Goal: Information Seeking & Learning: Find contact information

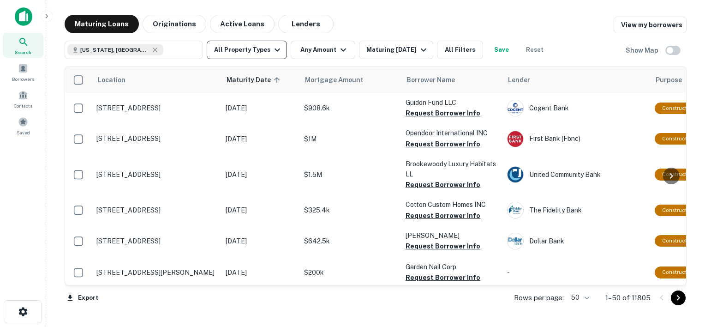
click at [261, 48] on button "All Property Types" at bounding box center [247, 50] width 80 height 18
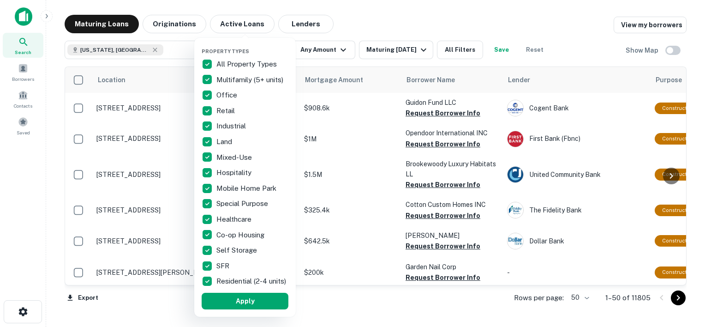
click at [218, 60] on p "All Property Types" at bounding box center [248, 64] width 62 height 11
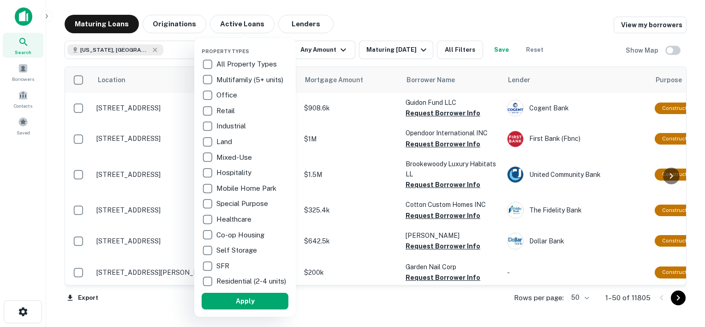
click at [235, 78] on p "Multifamily (5+ units)" at bounding box center [251, 79] width 69 height 11
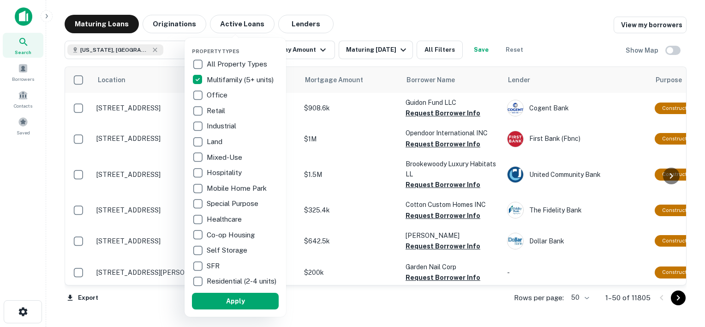
click at [211, 108] on p "Retail" at bounding box center [217, 110] width 20 height 11
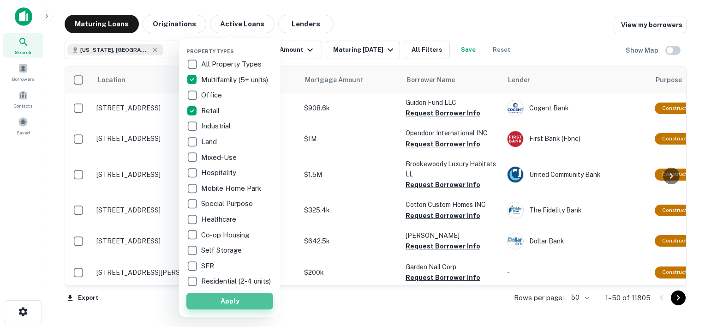
click at [229, 305] on button "Apply" at bounding box center [230, 301] width 87 height 17
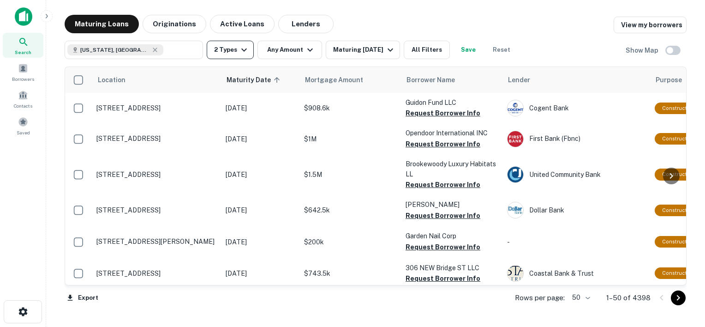
click at [247, 50] on icon "button" at bounding box center [244, 49] width 11 height 11
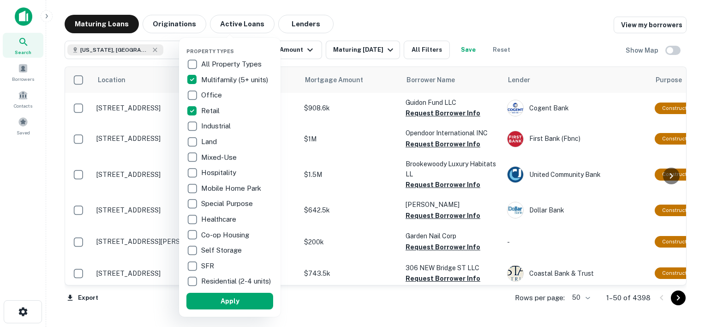
click at [289, 49] on div at bounding box center [352, 163] width 705 height 327
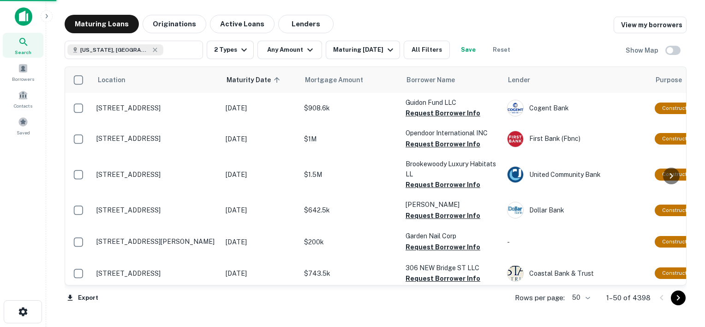
click at [293, 50] on div "Property Types All Property Types Multifamily (5+ units) Office Retail Industri…" at bounding box center [352, 163] width 705 height 327
click at [272, 52] on div "Property Types All Property Types Multifamily (5+ units) Office Retail Industri…" at bounding box center [352, 163] width 705 height 327
click at [305, 53] on div "Property Types All Property Types Multifamily (5+ units) Office Retail Industri…" at bounding box center [352, 163] width 705 height 327
click at [276, 52] on div "Property Types All Property Types Multifamily (5+ units) Office Retail Industri…" at bounding box center [352, 163] width 705 height 327
click at [312, 49] on div "Property Types All Property Types Multifamily (5+ units) Office Retail Industri…" at bounding box center [352, 163] width 705 height 327
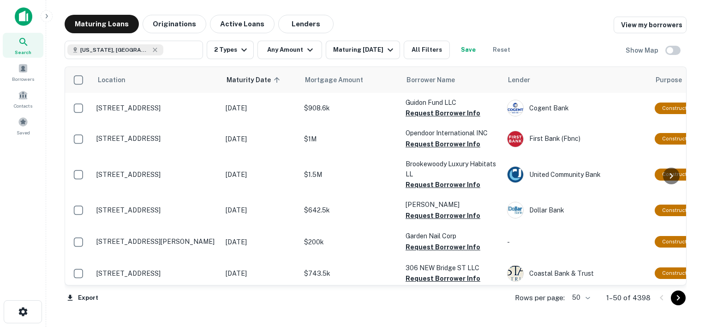
click at [289, 48] on div "Property Types All Property Types Multifamily (5+ units) Office Retail Industri…" at bounding box center [352, 163] width 705 height 327
click at [304, 50] on div "Property Types All Property Types Multifamily (5+ units) Office Retail Industri…" at bounding box center [352, 163] width 705 height 327
click at [284, 47] on div "Property Types All Property Types Multifamily (5+ units) Office Retail Industri…" at bounding box center [352, 163] width 705 height 327
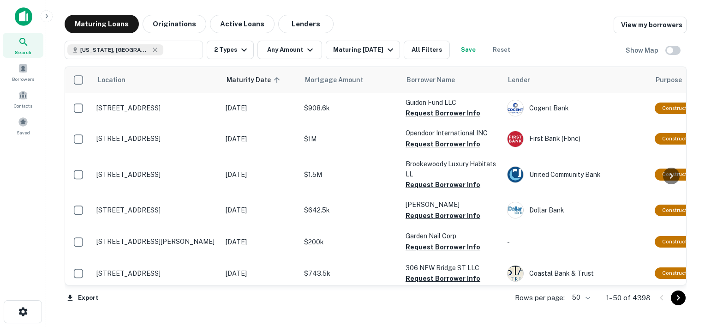
drag, startPoint x: 284, startPoint y: 47, endPoint x: 255, endPoint y: 37, distance: 31.1
click at [255, 37] on div "Property Types All Property Types Multifamily (5+ units) Office Retail Industri…" at bounding box center [352, 163] width 705 height 327
click at [277, 48] on div "Property Types All Property Types Multifamily (5+ units) Office Retail Industri…" at bounding box center [352, 163] width 705 height 327
click at [242, 51] on icon "button" at bounding box center [244, 49] width 11 height 11
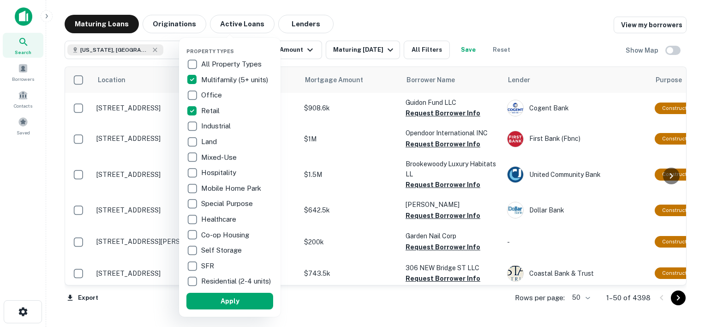
click at [286, 50] on div at bounding box center [352, 163] width 705 height 327
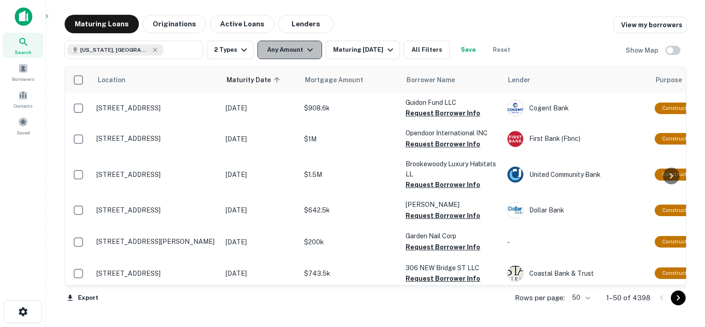
click at [309, 52] on icon "button" at bounding box center [310, 49] width 11 height 11
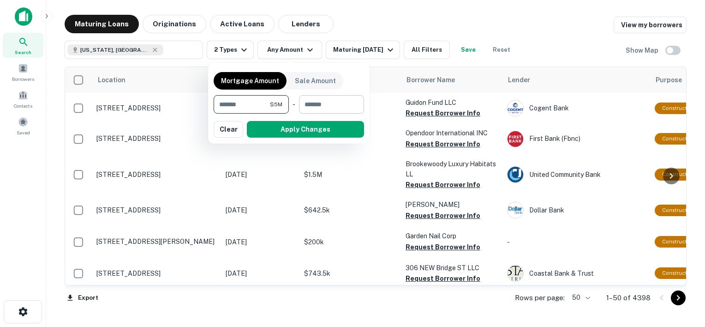
type input "*******"
click at [315, 96] on input "number" at bounding box center [328, 104] width 59 height 18
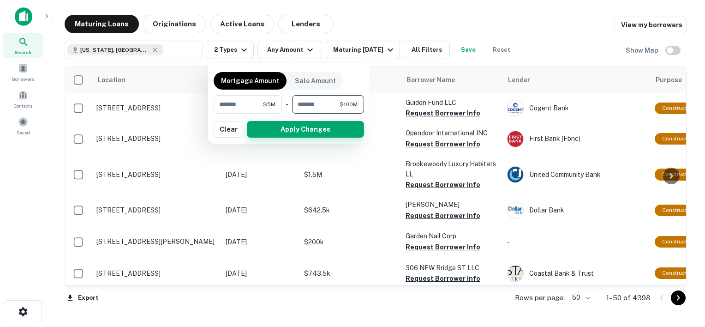
type input "*********"
click at [317, 125] on button "Apply Changes" at bounding box center [305, 129] width 117 height 17
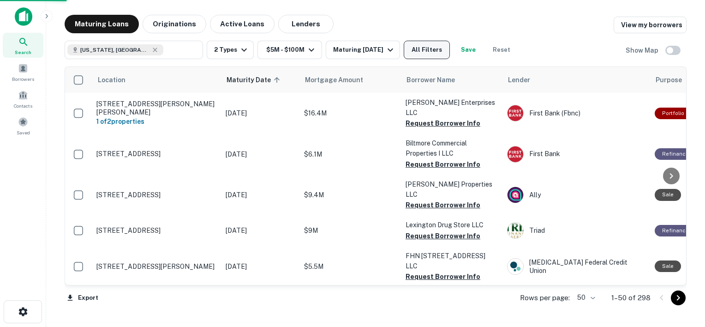
click at [419, 50] on button "All Filters" at bounding box center [427, 50] width 46 height 18
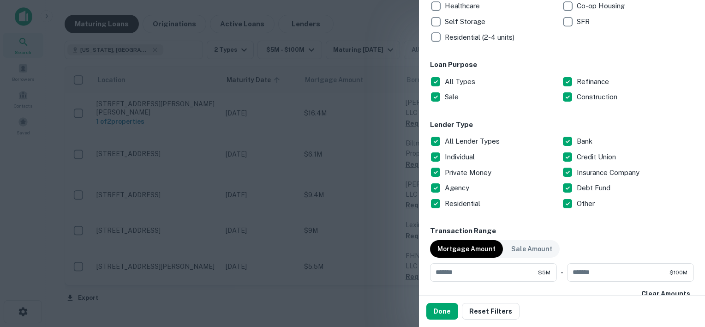
scroll to position [255, 0]
click at [467, 138] on p "All Lender Types" at bounding box center [473, 141] width 57 height 11
click at [577, 185] on p "Debt Fund" at bounding box center [595, 187] width 36 height 11
click at [475, 170] on p "Private Money" at bounding box center [469, 172] width 48 height 11
click at [451, 157] on p "Individual" at bounding box center [461, 156] width 32 height 11
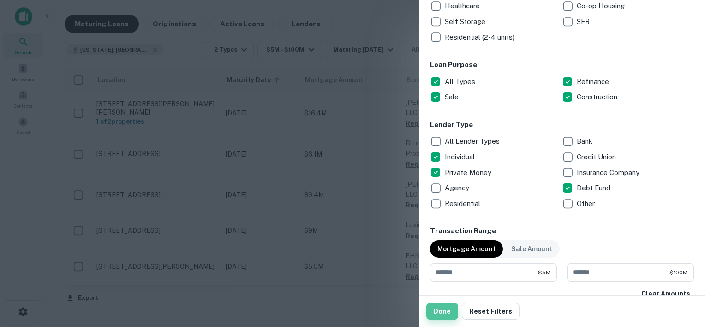
click at [443, 313] on button "Done" at bounding box center [443, 311] width 32 height 17
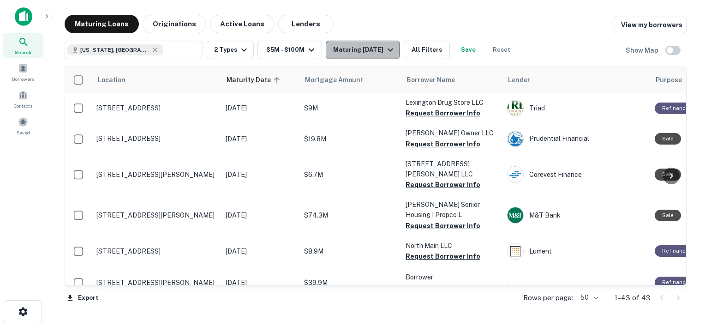
click at [391, 49] on icon "button" at bounding box center [390, 49] width 11 height 11
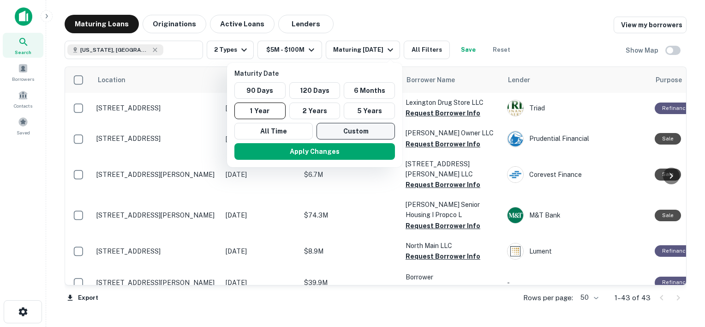
click at [347, 137] on button "Custom" at bounding box center [356, 131] width 78 height 17
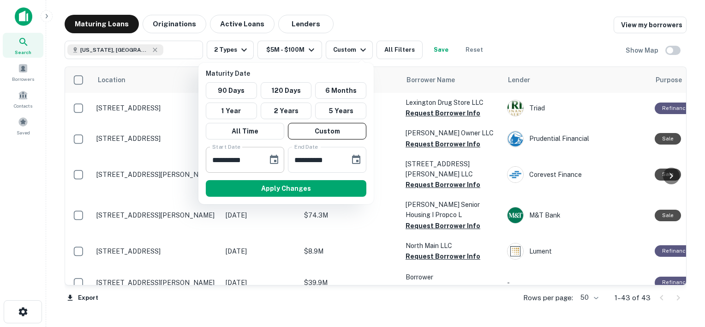
click at [271, 159] on icon "Choose date, selected date is Sep 12, 2025" at bounding box center [274, 159] width 11 height 11
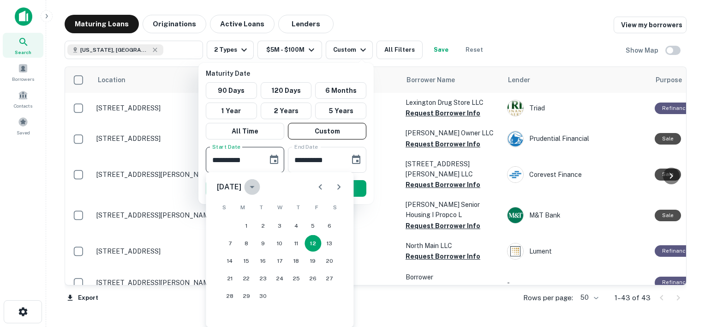
click at [260, 194] on button "calendar view is open, switch to year view" at bounding box center [252, 187] width 16 height 16
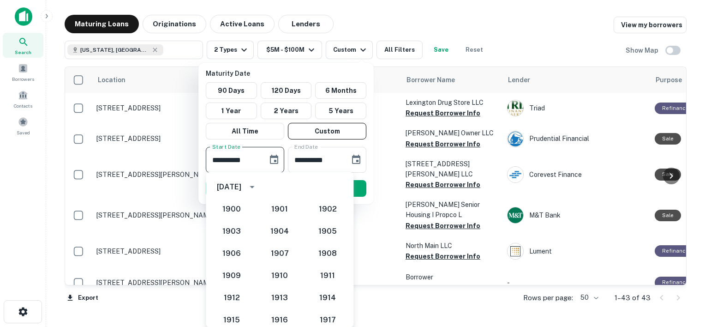
scroll to position [855, 0]
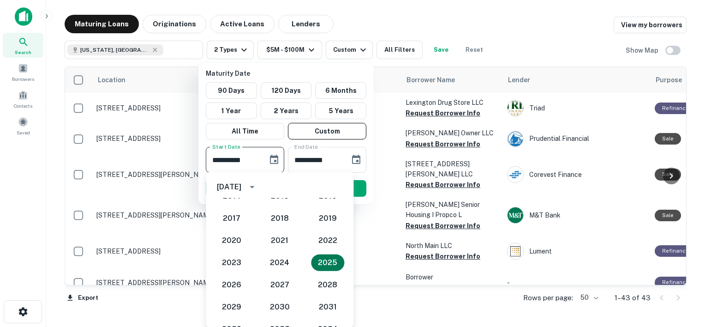
click at [319, 262] on button "2025" at bounding box center [327, 262] width 33 height 17
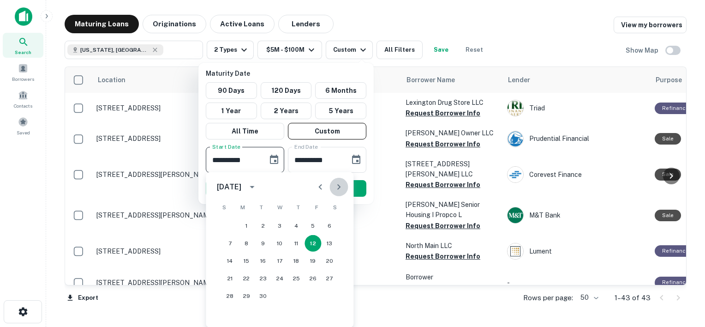
click at [336, 185] on icon "Next month" at bounding box center [338, 186] width 11 height 11
click at [316, 185] on icon "Previous month" at bounding box center [320, 186] width 11 height 11
click at [246, 242] on button "3" at bounding box center [246, 243] width 17 height 17
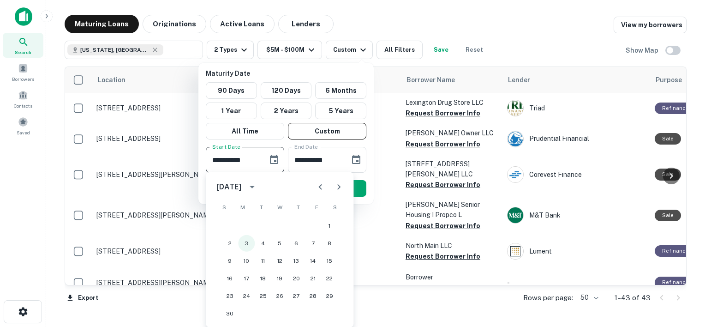
type input "**********"
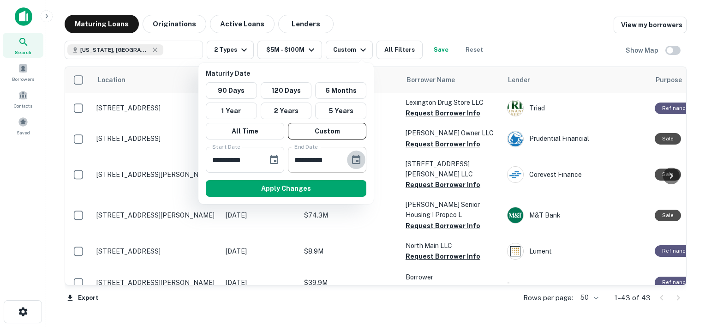
click at [354, 159] on icon "Choose date, selected date is Mar 11, 2026" at bounding box center [356, 159] width 11 height 11
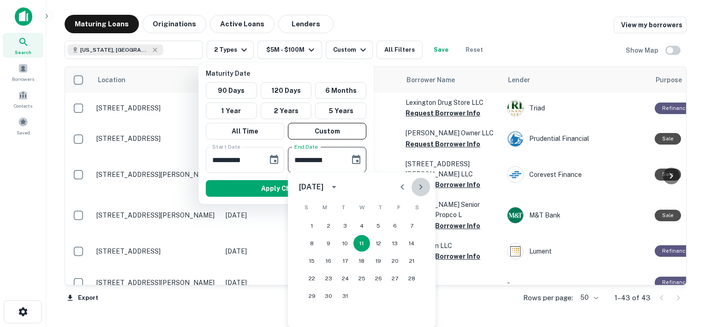
click at [419, 186] on icon "Next month" at bounding box center [421, 186] width 11 height 11
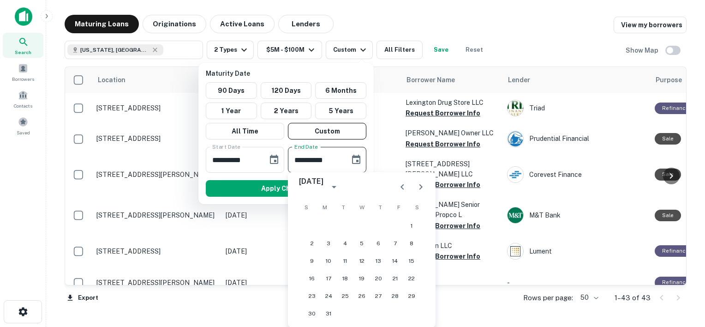
click at [419, 186] on icon "Next month" at bounding box center [421, 186] width 11 height 11
click at [380, 277] on button "24" at bounding box center [378, 278] width 17 height 17
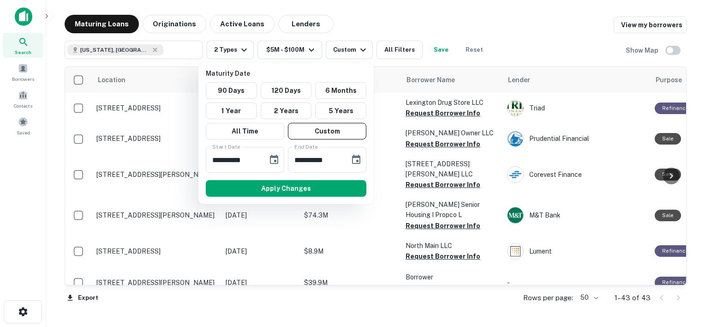
type input "**********"
click at [312, 186] on button "Apply Changes" at bounding box center [286, 188] width 161 height 17
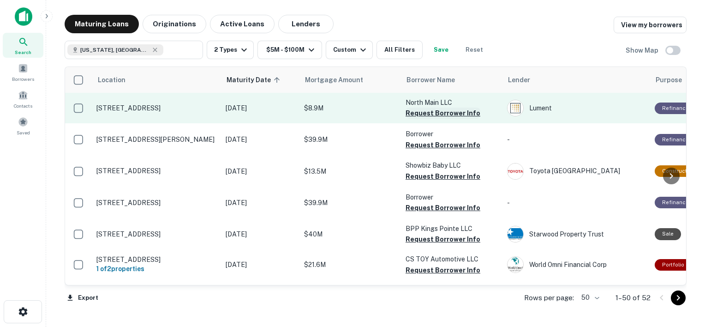
click at [432, 113] on button "Request Borrower Info" at bounding box center [443, 113] width 75 height 11
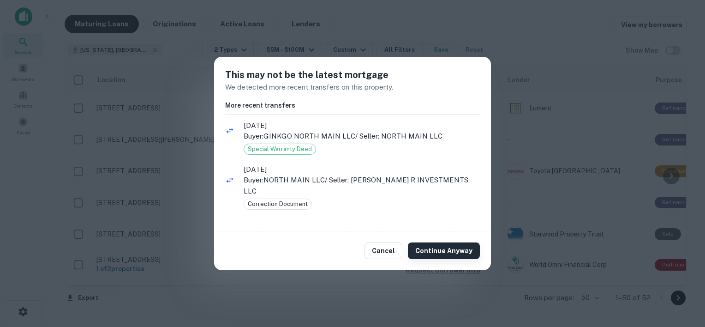
click at [440, 250] on button "Continue Anyway" at bounding box center [444, 250] width 72 height 17
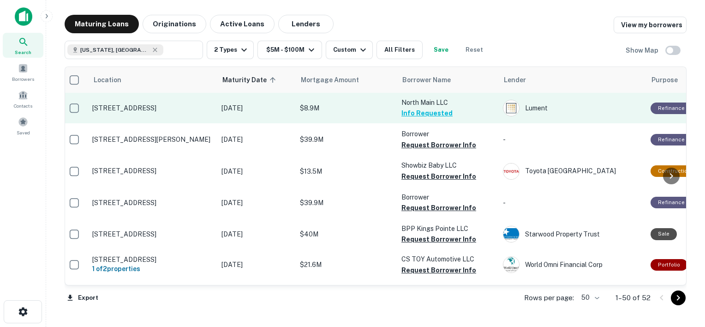
scroll to position [9, 4]
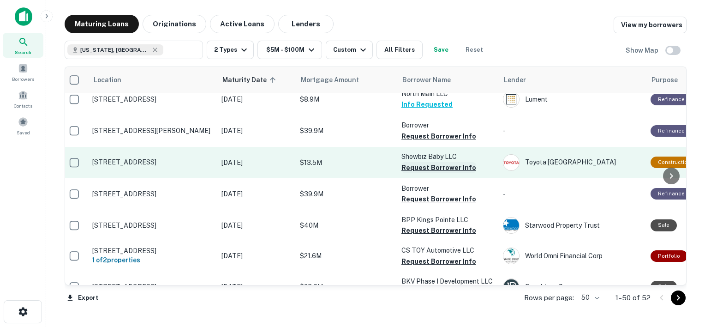
click at [428, 165] on button "Request Borrower Info" at bounding box center [439, 167] width 75 height 11
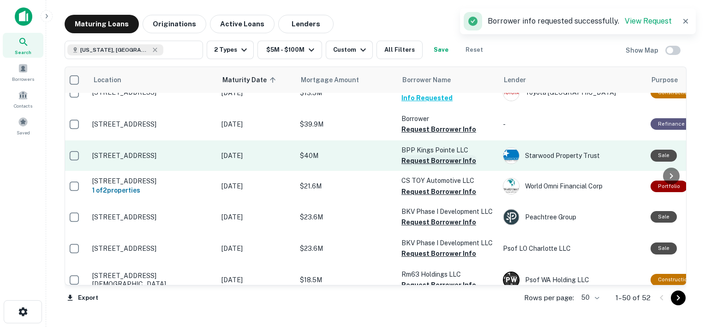
scroll to position [79, 4]
click at [431, 157] on button "Request Borrower Info" at bounding box center [439, 160] width 75 height 11
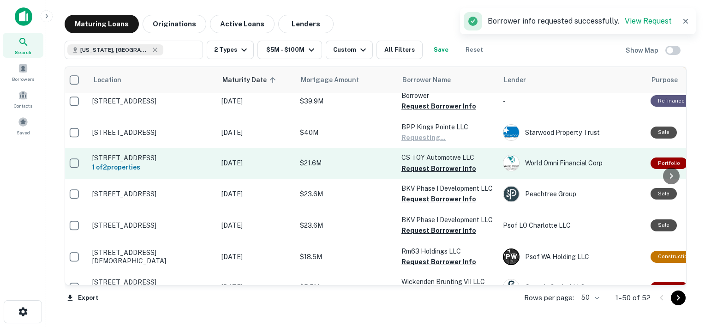
scroll to position [107, 4]
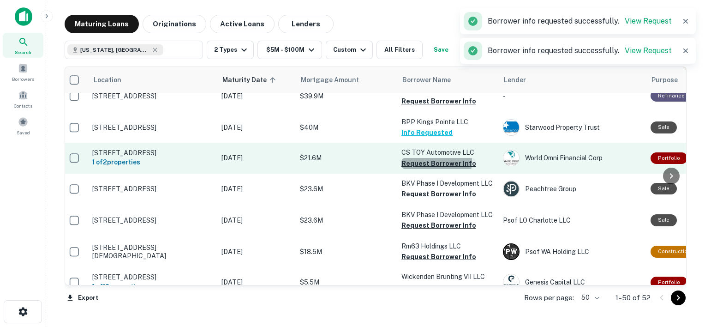
click at [433, 164] on button "Request Borrower Info" at bounding box center [439, 163] width 75 height 11
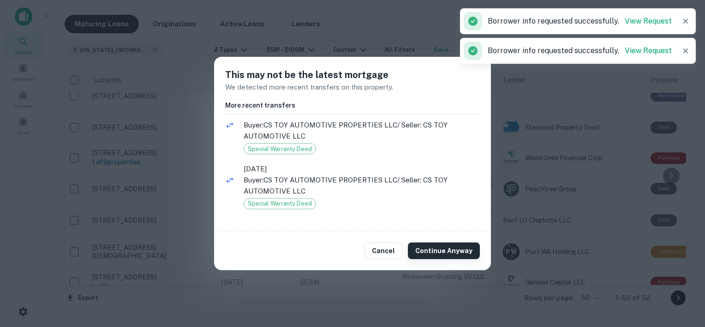
scroll to position [11, 0]
click at [438, 255] on button "Continue Anyway" at bounding box center [444, 250] width 72 height 17
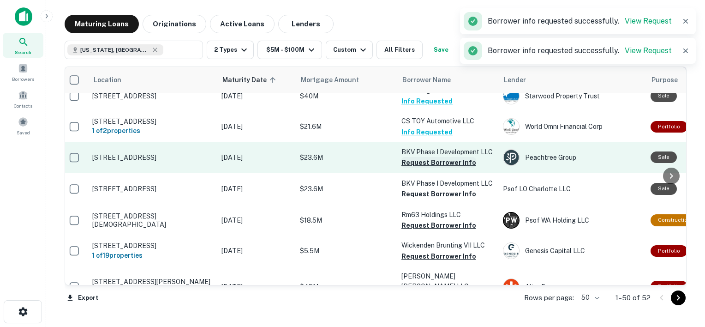
scroll to position [151, 4]
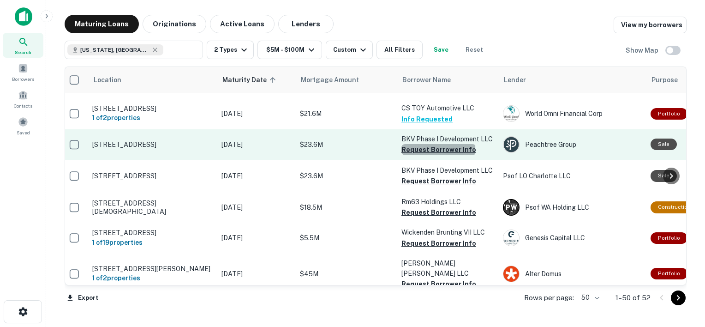
click at [438, 154] on button "Request Borrower Info" at bounding box center [439, 149] width 75 height 11
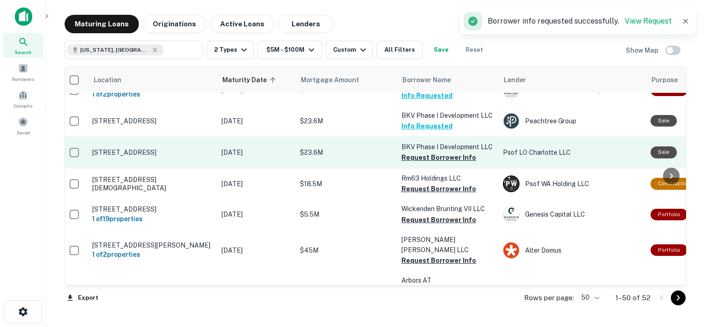
scroll to position [175, 4]
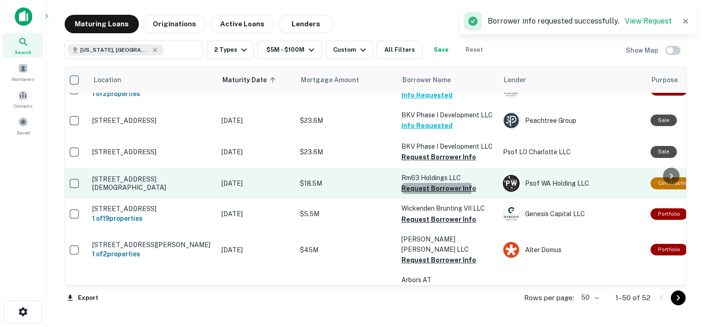
click at [432, 194] on button "Request Borrower Info" at bounding box center [439, 188] width 75 height 11
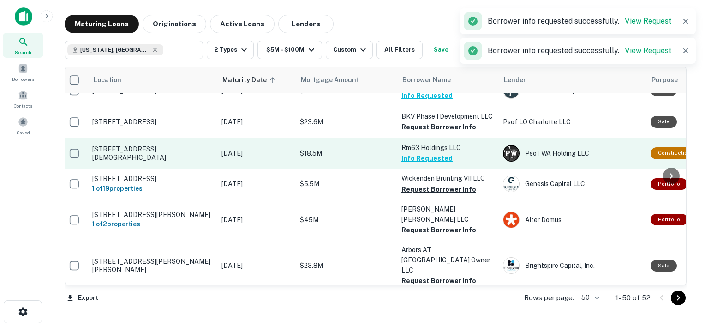
scroll to position [227, 4]
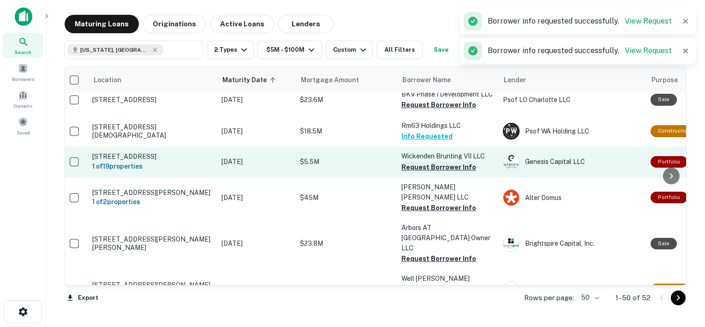
click at [422, 173] on button "Request Borrower Info" at bounding box center [439, 167] width 75 height 11
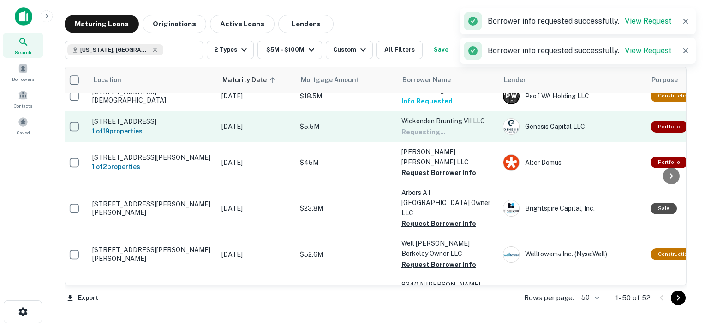
scroll to position [262, 4]
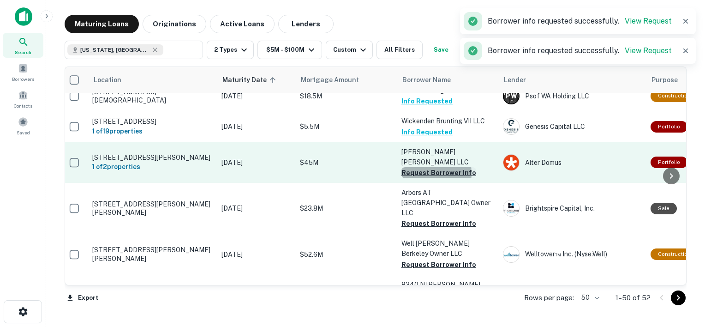
click at [422, 171] on button "Request Borrower Info" at bounding box center [439, 172] width 75 height 11
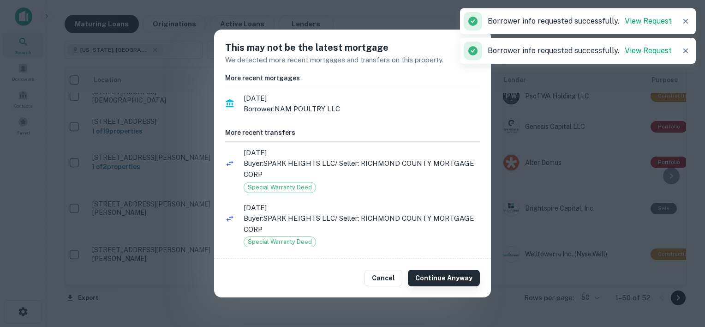
click at [428, 274] on button "Continue Anyway" at bounding box center [444, 278] width 72 height 17
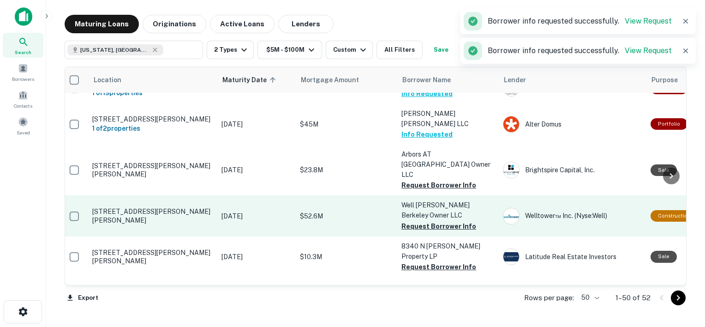
scroll to position [340, 4]
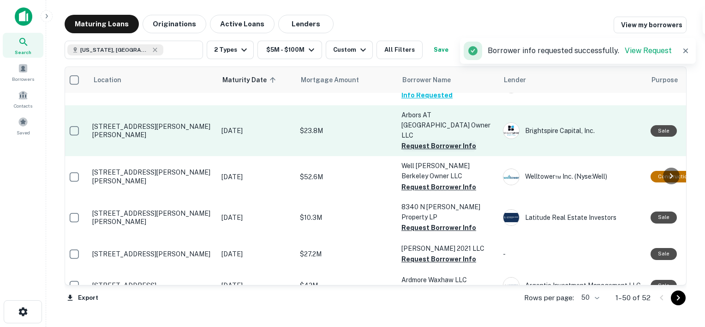
click at [435, 140] on button "Request Borrower Info" at bounding box center [439, 145] width 75 height 11
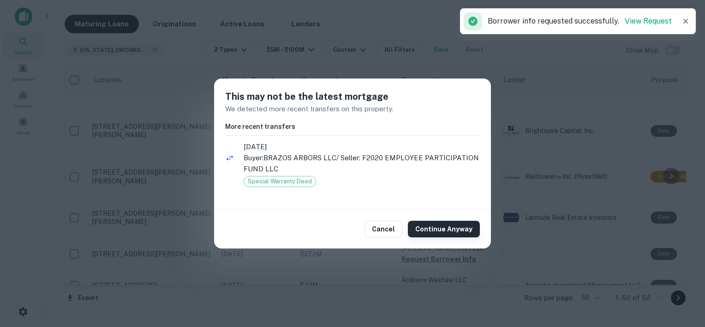
click at [428, 231] on button "Continue Anyway" at bounding box center [444, 229] width 72 height 17
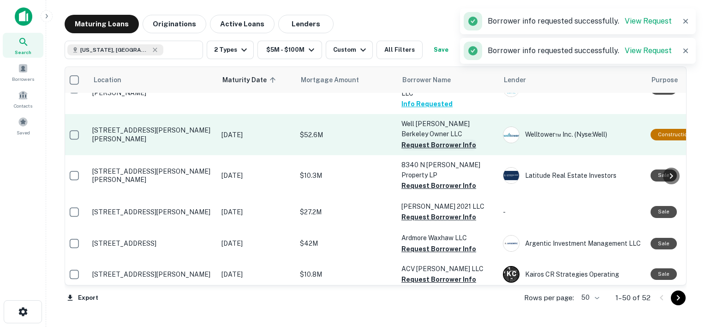
scroll to position [384, 4]
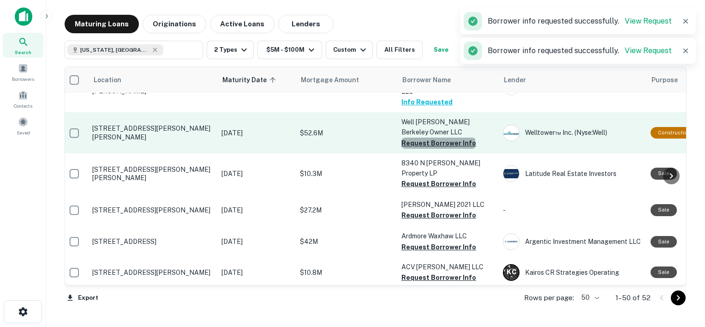
click at [438, 138] on button "Request Borrower Info" at bounding box center [439, 143] width 75 height 11
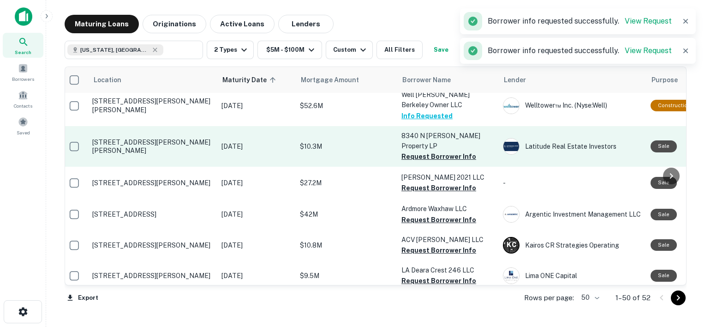
scroll to position [411, 4]
click at [437, 151] on button "Request Borrower Info" at bounding box center [439, 156] width 75 height 11
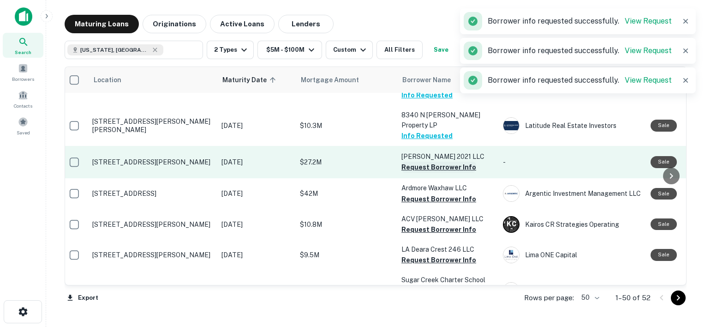
scroll to position [432, 4]
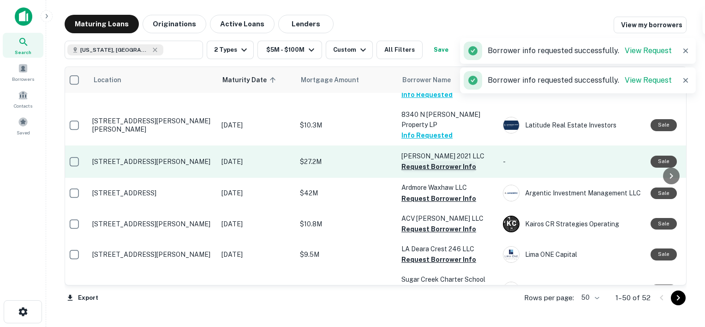
click at [436, 161] on button "Request Borrower Info" at bounding box center [439, 166] width 75 height 11
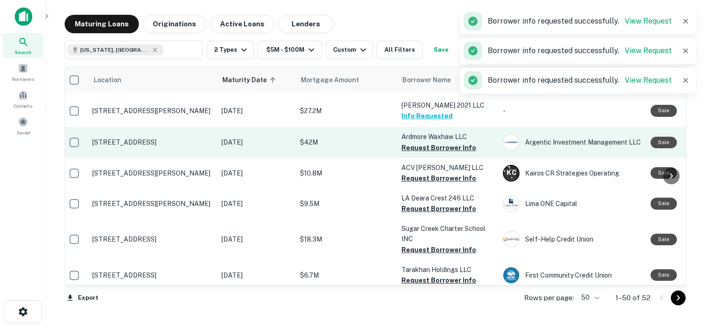
scroll to position [483, 4]
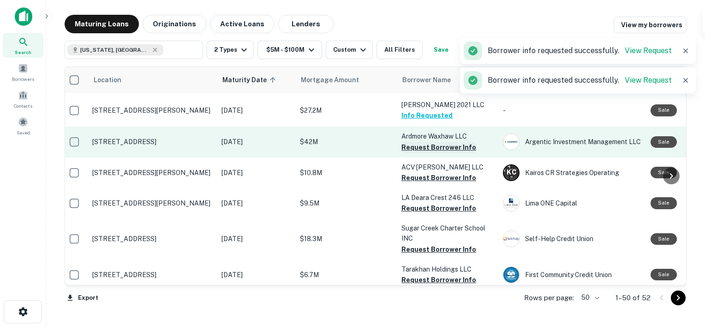
click at [443, 142] on button "Request Borrower Info" at bounding box center [439, 147] width 75 height 11
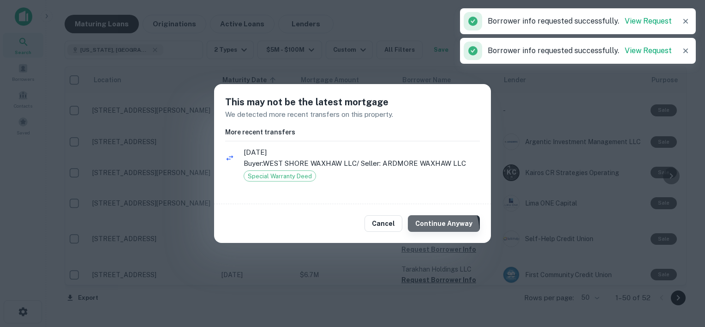
click at [431, 231] on button "Continue Anyway" at bounding box center [444, 223] width 72 height 17
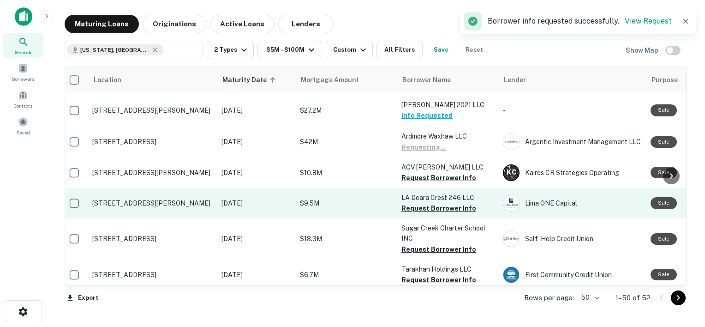
scroll to position [502, 4]
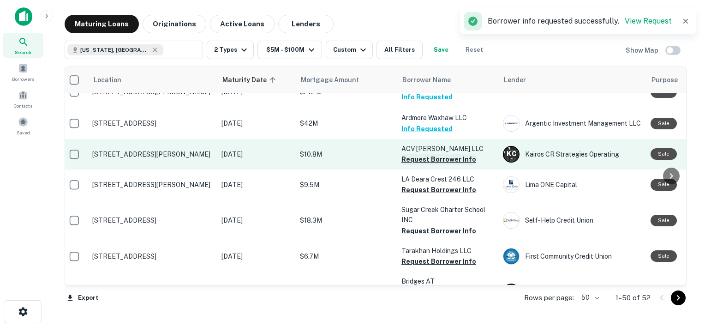
click at [423, 154] on button "Request Borrower Info" at bounding box center [439, 159] width 75 height 11
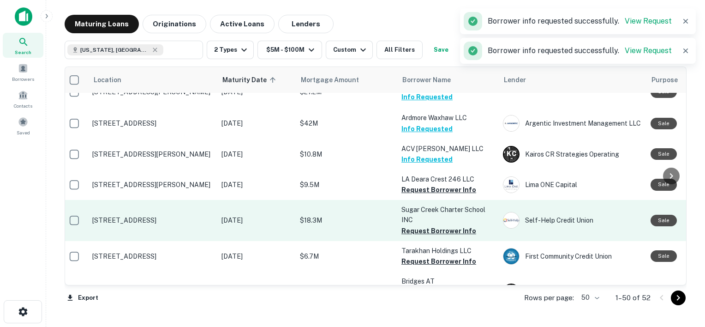
scroll to position [524, 4]
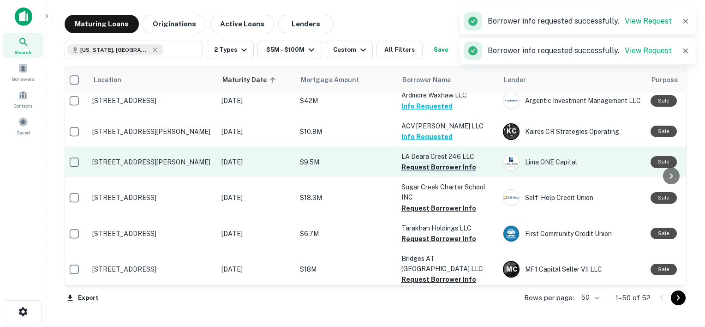
click at [418, 162] on button "Request Borrower Info" at bounding box center [439, 167] width 75 height 11
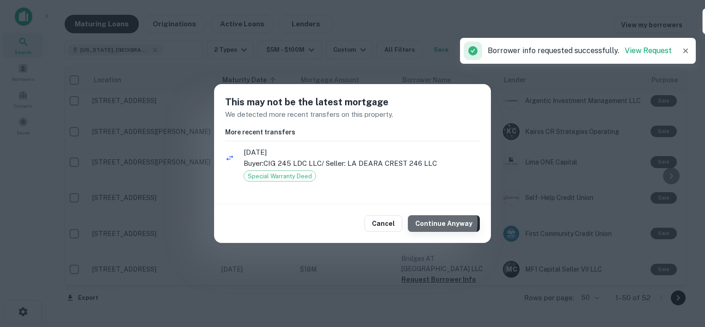
click at [427, 222] on button "Continue Anyway" at bounding box center [444, 223] width 72 height 17
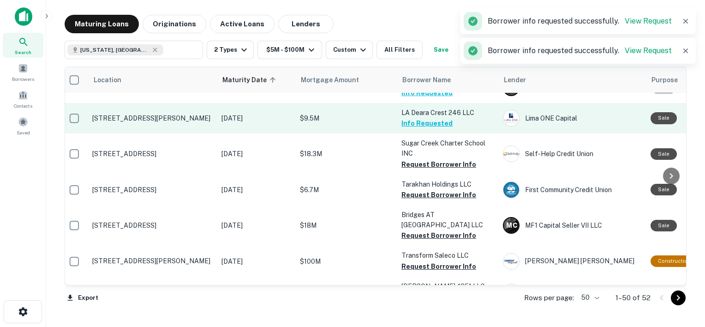
scroll to position [569, 4]
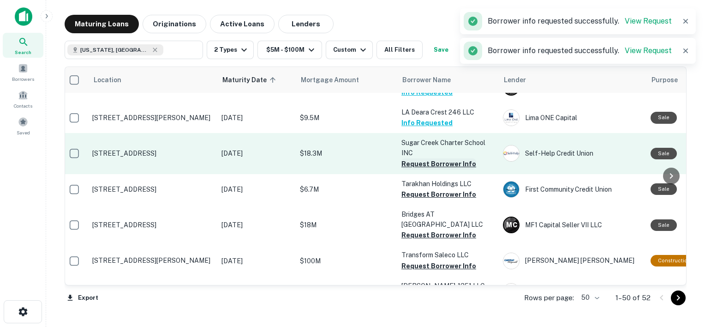
click at [432, 158] on button "Request Borrower Info" at bounding box center [439, 163] width 75 height 11
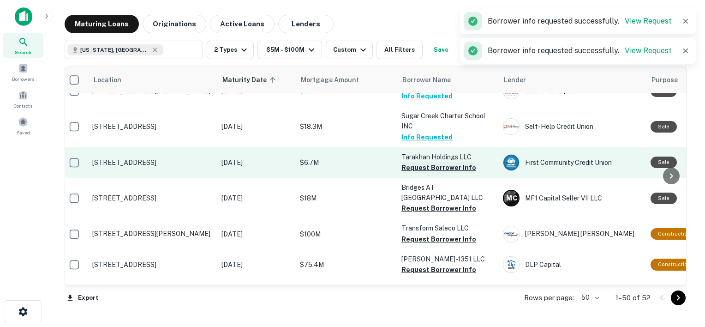
scroll to position [596, 4]
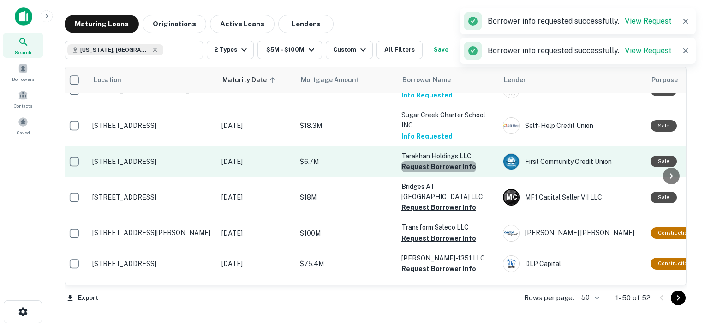
click at [441, 161] on button "Request Borrower Info" at bounding box center [439, 166] width 75 height 11
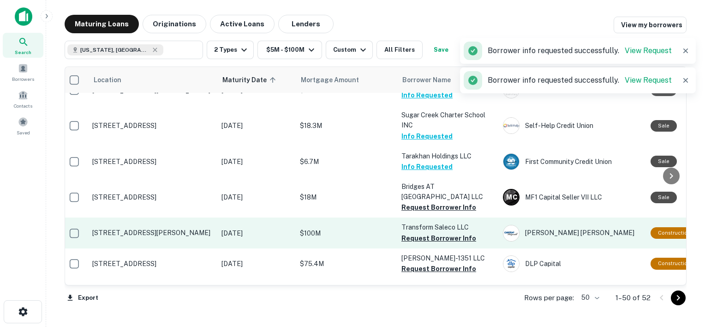
scroll to position [637, 4]
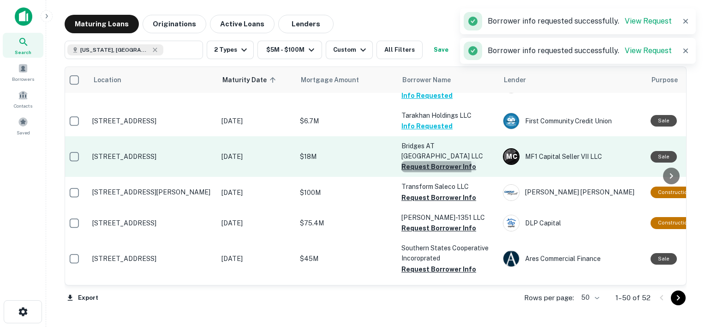
click at [421, 161] on button "Request Borrower Info" at bounding box center [439, 166] width 75 height 11
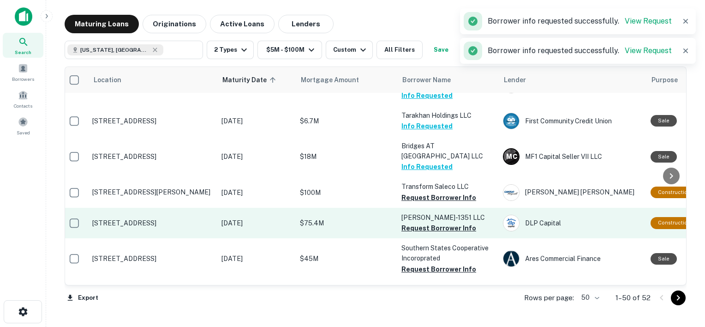
scroll to position [654, 4]
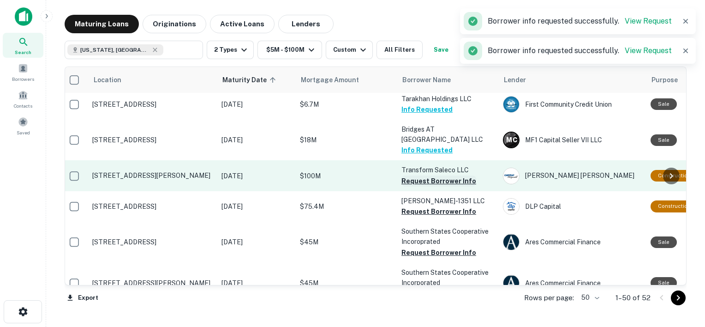
click at [423, 175] on button "Request Borrower Info" at bounding box center [439, 180] width 75 height 11
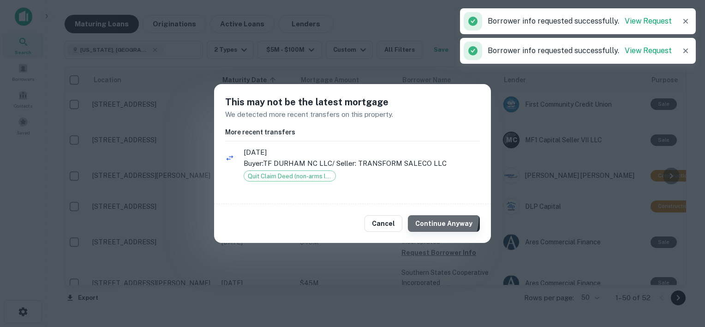
click at [424, 216] on button "Continue Anyway" at bounding box center [444, 223] width 72 height 17
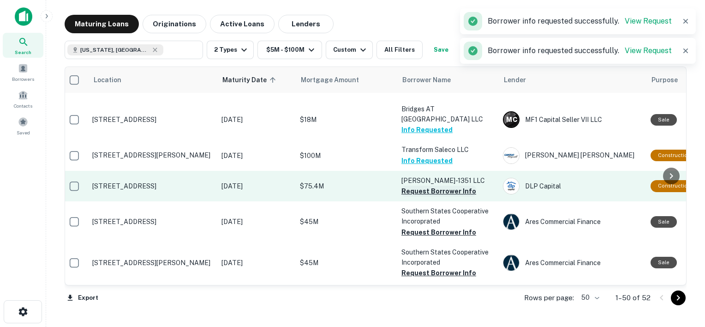
scroll to position [691, 4]
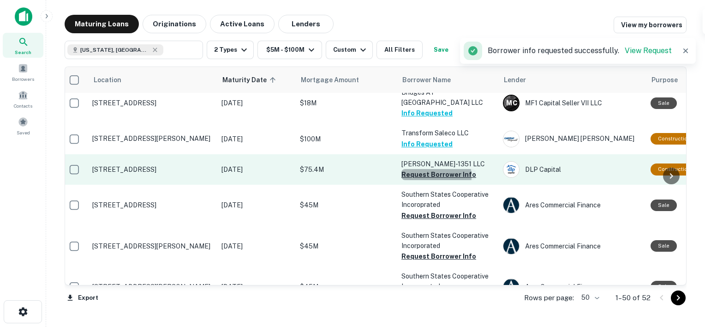
click at [430, 169] on button "Request Borrower Info" at bounding box center [439, 174] width 75 height 11
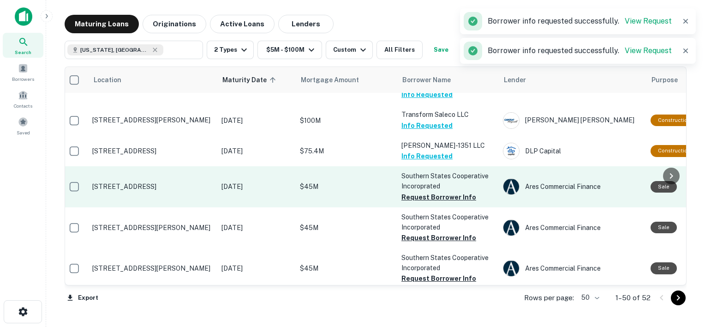
scroll to position [709, 4]
click at [437, 192] on button "Request Borrower Info" at bounding box center [439, 197] width 75 height 11
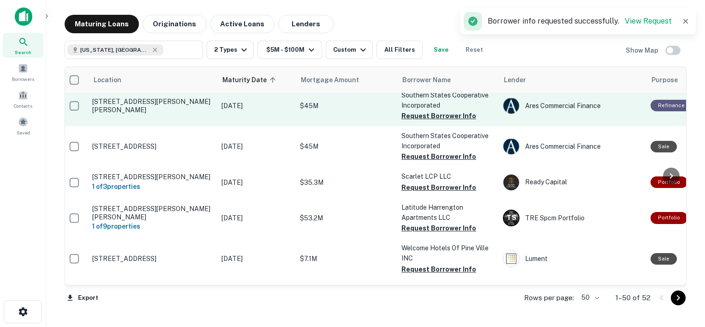
scroll to position [952, 4]
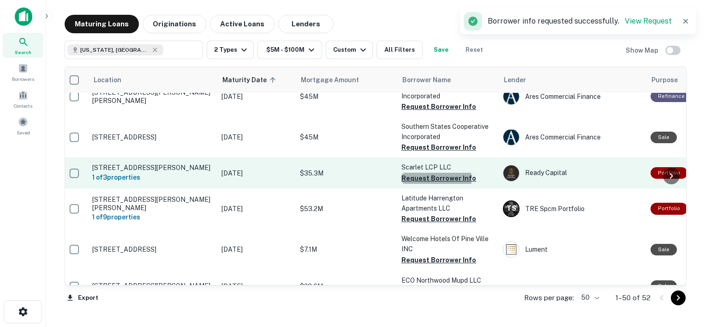
click at [427, 173] on button "Request Borrower Info" at bounding box center [439, 178] width 75 height 11
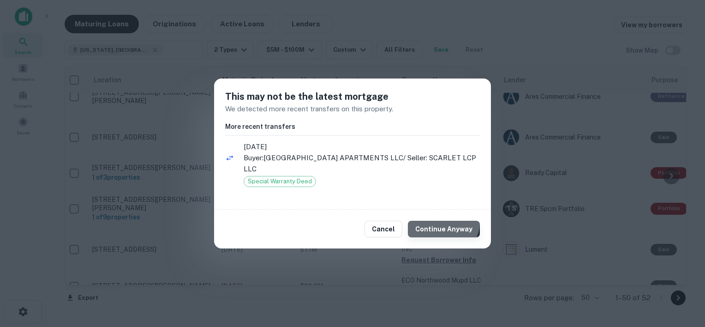
click at [443, 222] on button "Continue Anyway" at bounding box center [444, 229] width 72 height 17
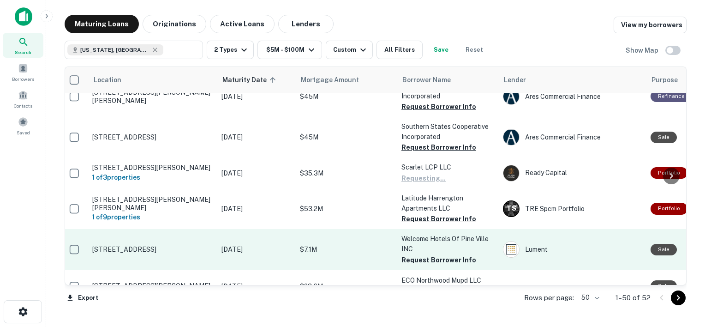
scroll to position [971, 4]
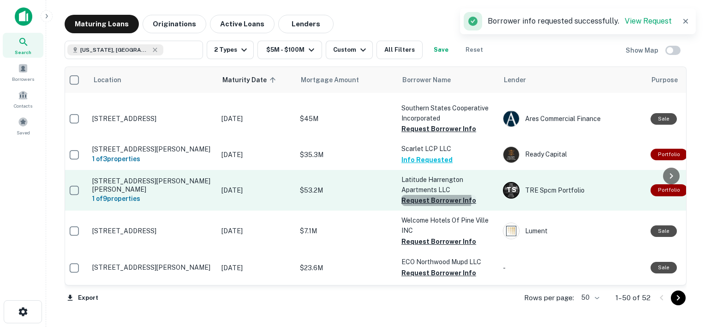
click at [432, 195] on button "Request Borrower Info" at bounding box center [439, 200] width 75 height 11
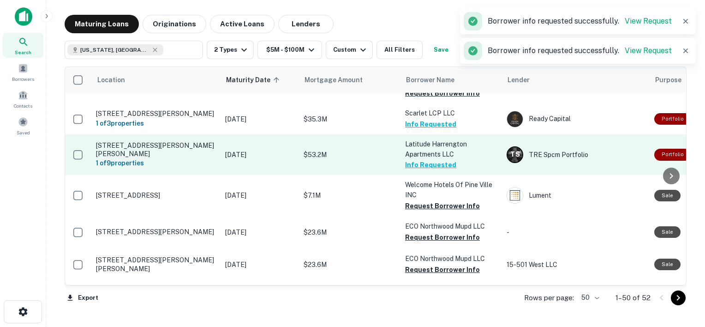
scroll to position [1008, 0]
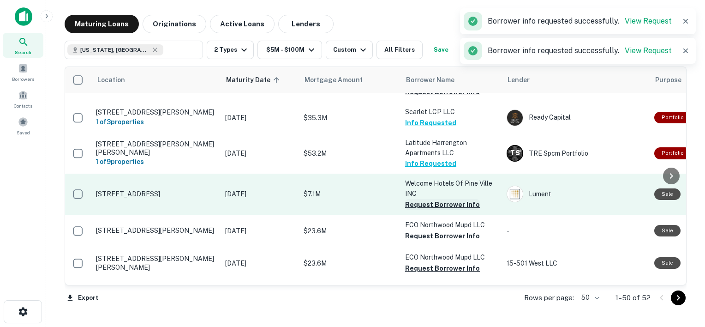
click at [446, 199] on button "Request Borrower Info" at bounding box center [442, 204] width 75 height 11
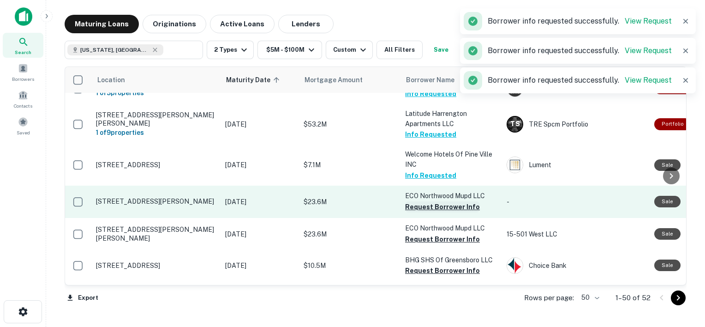
scroll to position [1057, 0]
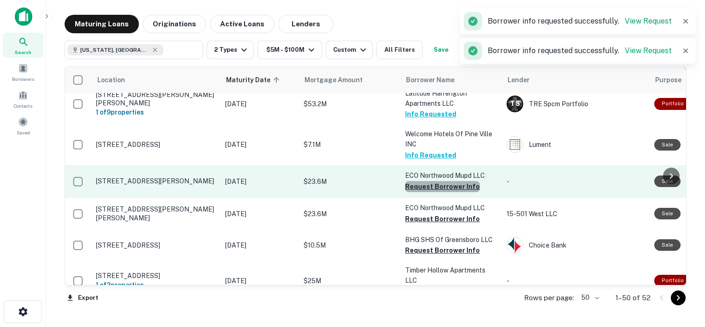
click at [442, 181] on button "Request Borrower Info" at bounding box center [442, 186] width 75 height 11
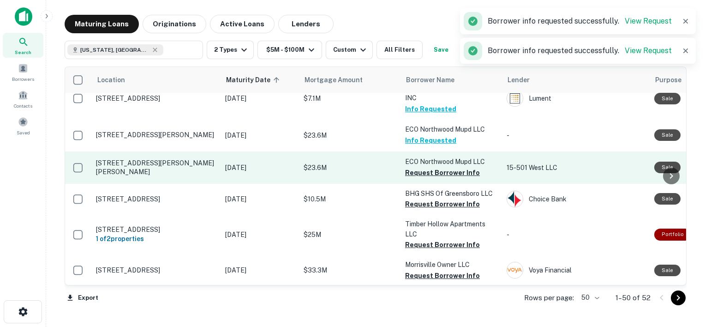
scroll to position [1105, 0]
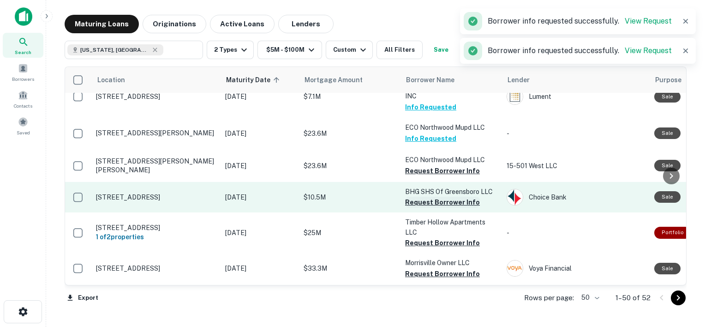
click at [432, 197] on button "Request Borrower Info" at bounding box center [442, 202] width 75 height 11
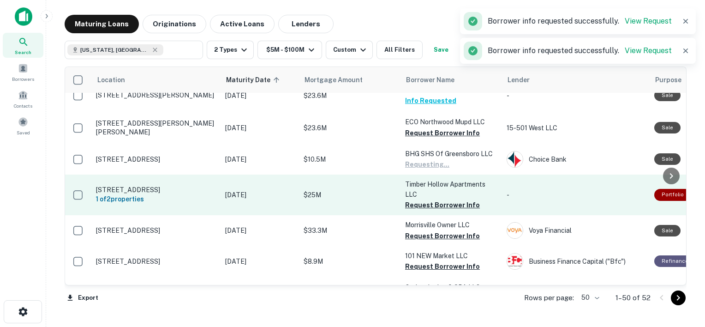
scroll to position [1145, 0]
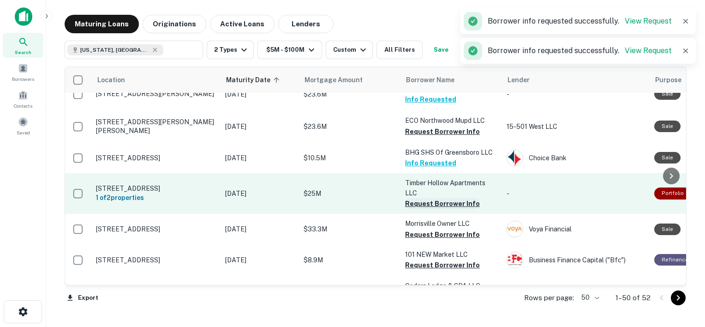
click at [417, 198] on button "Request Borrower Info" at bounding box center [442, 203] width 75 height 11
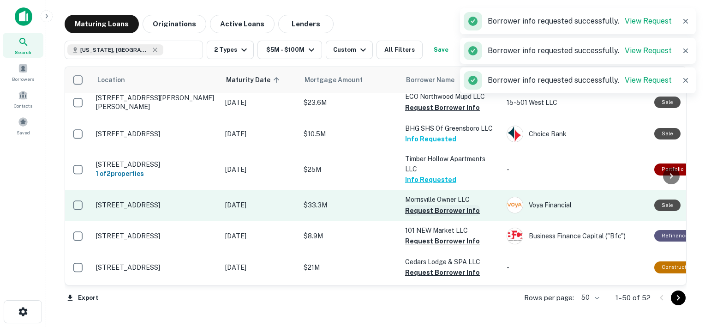
scroll to position [1193, 0]
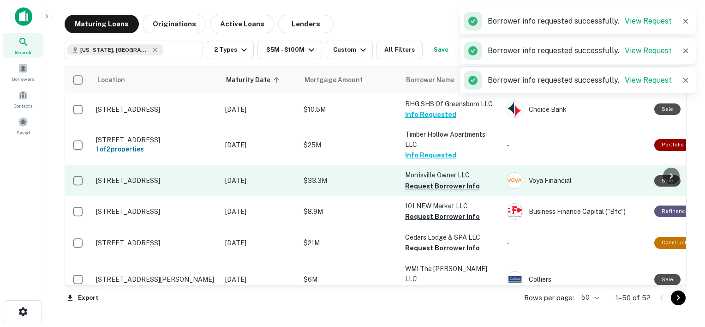
click at [434, 181] on button "Request Borrower Info" at bounding box center [442, 186] width 75 height 11
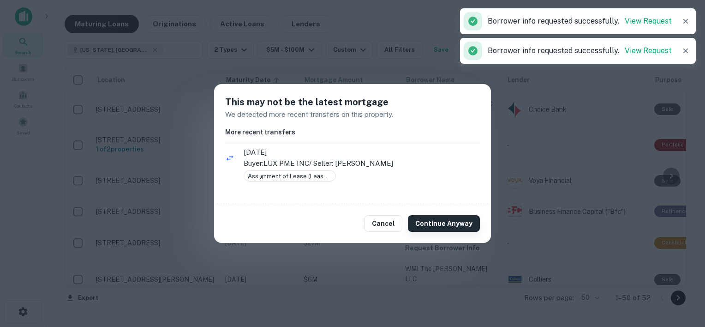
click at [428, 225] on button "Continue Anyway" at bounding box center [444, 223] width 72 height 17
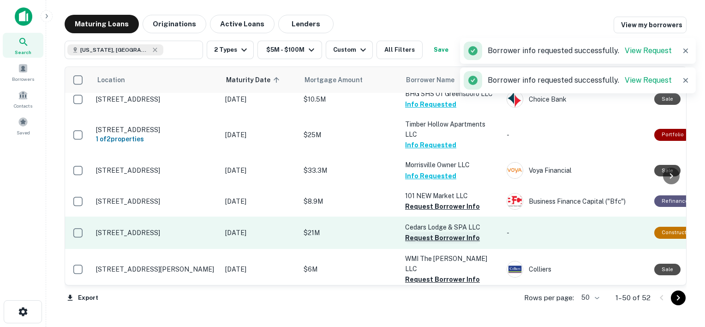
scroll to position [1204, 0]
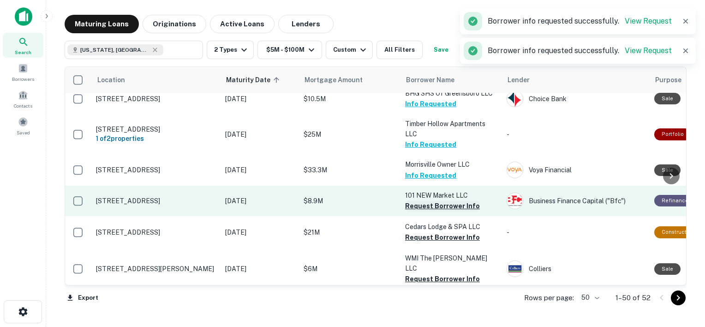
click at [419, 200] on button "Request Borrower Info" at bounding box center [442, 205] width 75 height 11
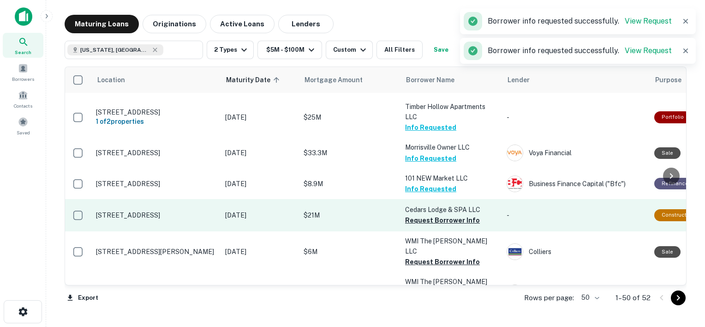
scroll to position [1229, 0]
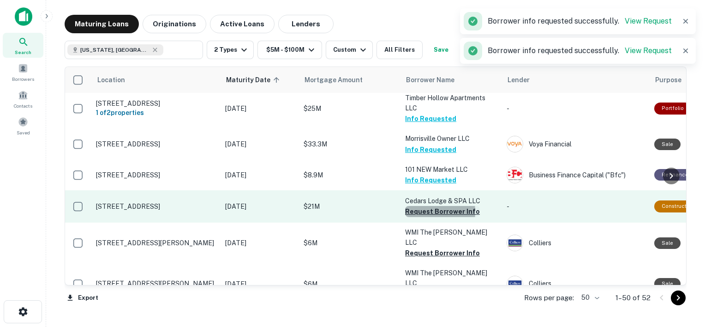
click at [417, 206] on button "Request Borrower Info" at bounding box center [442, 211] width 75 height 11
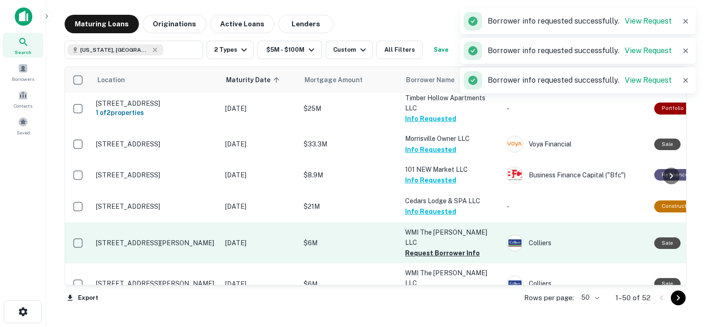
scroll to position [1252, 0]
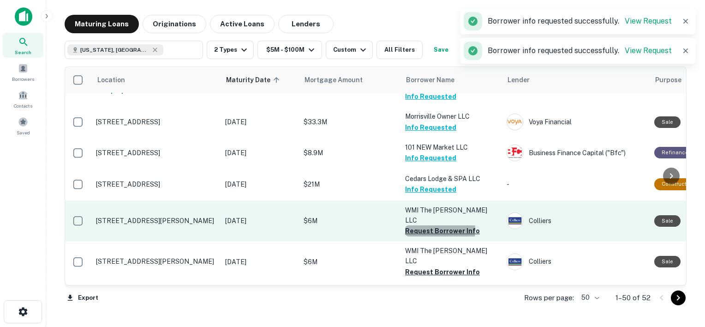
click at [430, 225] on button "Request Borrower Info" at bounding box center [442, 230] width 75 height 11
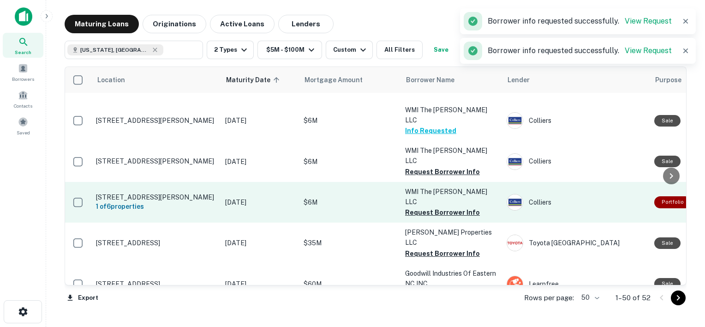
scroll to position [1353, 0]
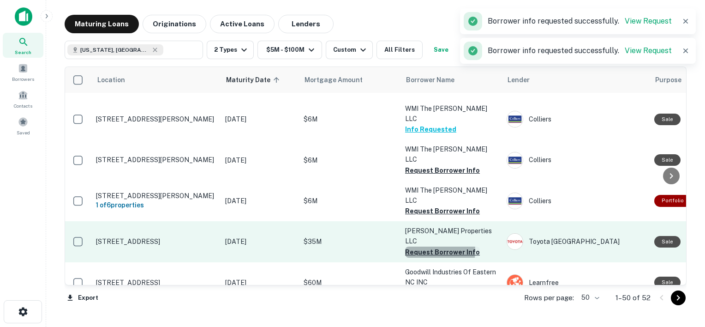
click at [425, 247] on button "Request Borrower Info" at bounding box center [442, 252] width 75 height 11
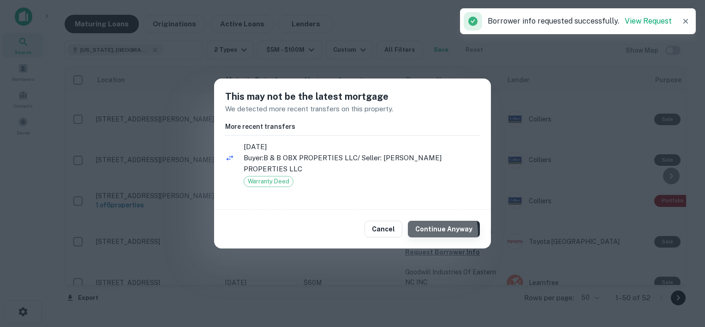
click at [425, 227] on button "Continue Anyway" at bounding box center [444, 229] width 72 height 17
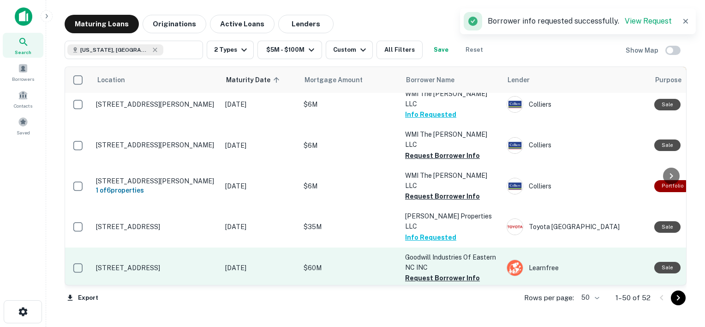
scroll to position [1401, 0]
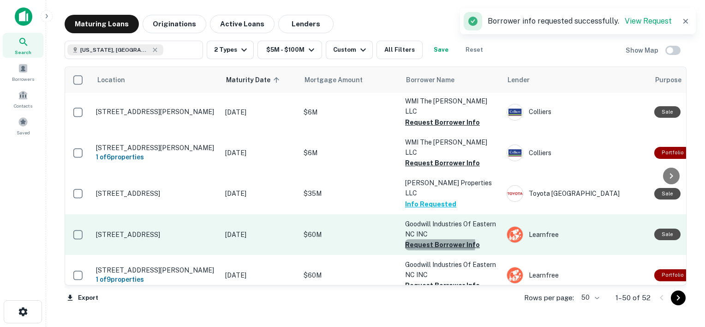
click at [421, 239] on button "Request Borrower Info" at bounding box center [442, 244] width 75 height 11
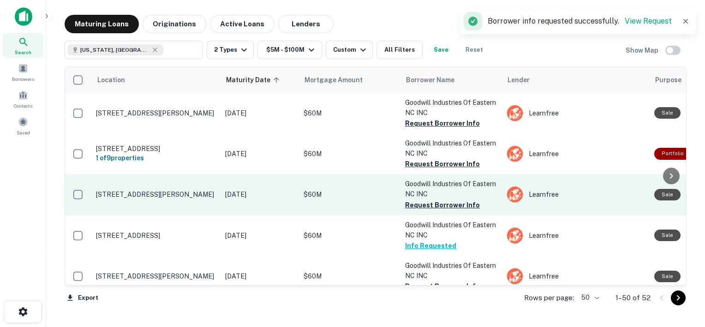
scroll to position [1542, 0]
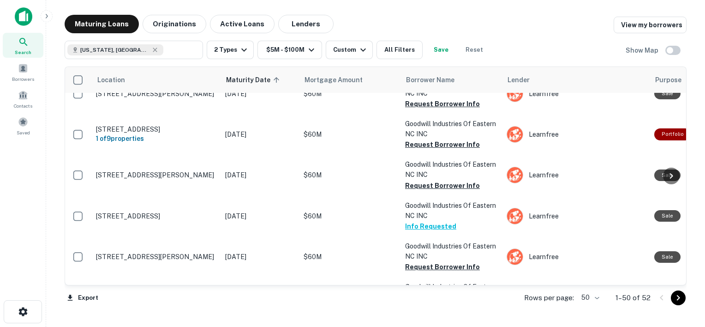
click at [23, 72] on span at bounding box center [23, 68] width 10 height 10
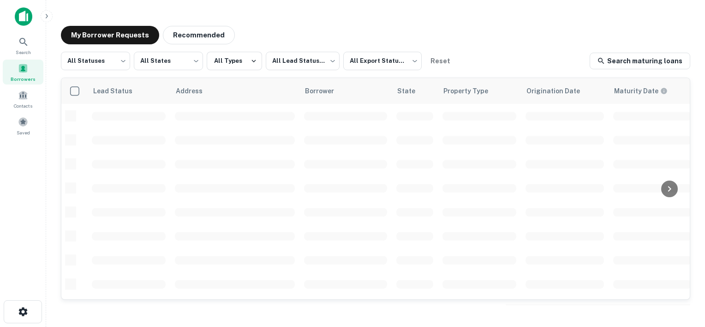
scroll to position [411, 0]
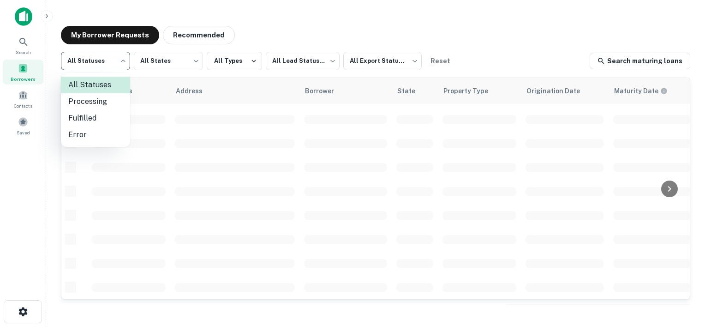
click at [118, 61] on body "Search Borrowers Contacts Saved My Borrower Requests Recommended All Statuses *…" at bounding box center [352, 163] width 705 height 327
click at [118, 61] on div at bounding box center [352, 163] width 705 height 327
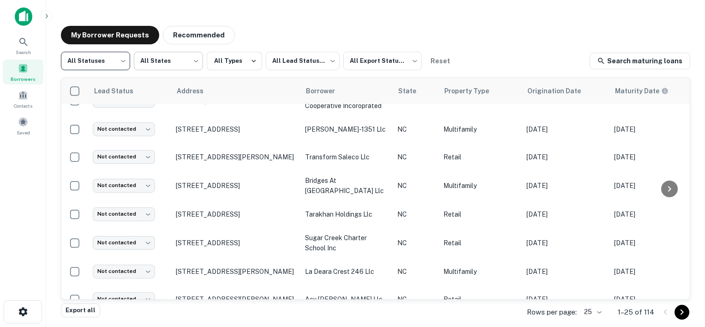
click at [159, 59] on body "Search Borrowers Contacts Saved My Borrower Requests Recommended All Statuses *…" at bounding box center [352, 163] width 705 height 327
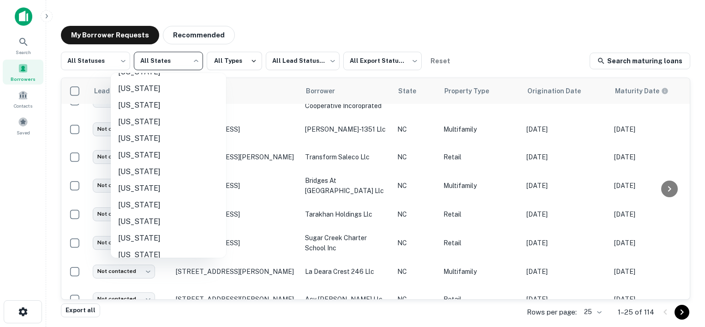
scroll to position [491, 0]
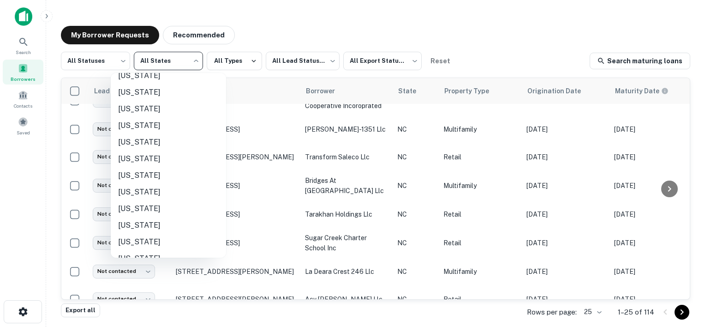
click at [149, 140] on li "[US_STATE]" at bounding box center [168, 142] width 115 height 17
type input "**"
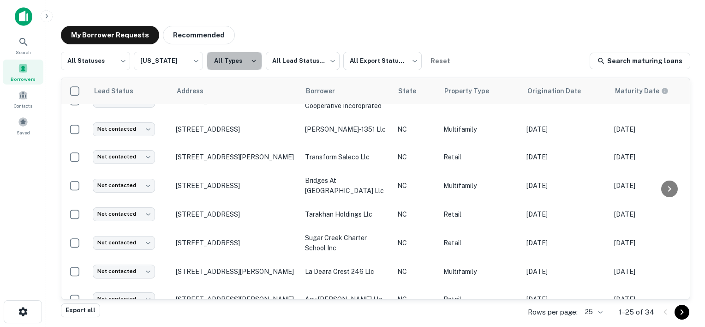
click at [250, 60] on icon "button" at bounding box center [254, 61] width 8 height 8
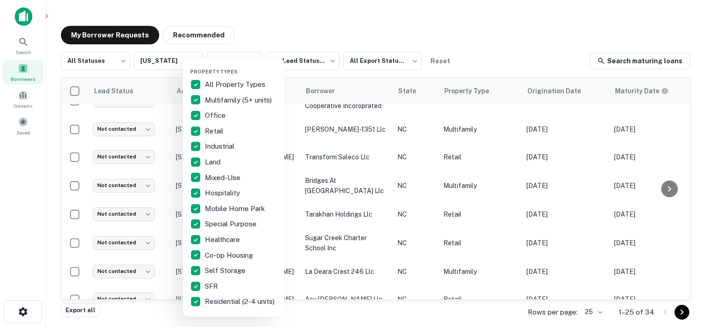
click at [228, 84] on p "All Property Types" at bounding box center [236, 84] width 62 height 11
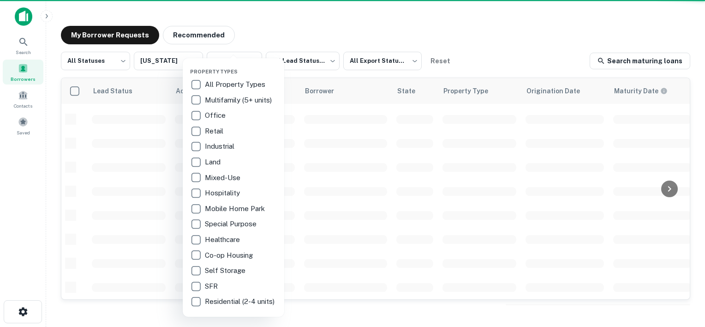
click at [218, 98] on p "Multifamily (5+ units)" at bounding box center [239, 100] width 69 height 11
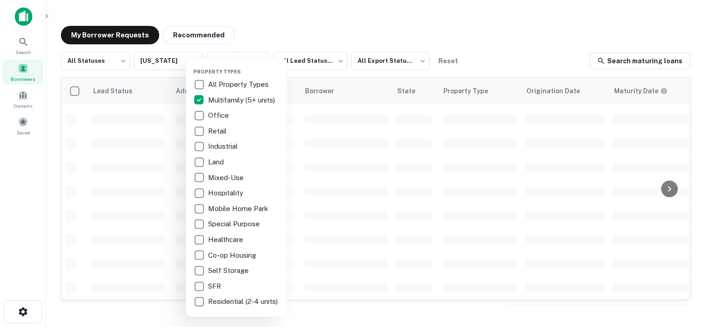
click at [214, 132] on p "Retail" at bounding box center [218, 131] width 20 height 11
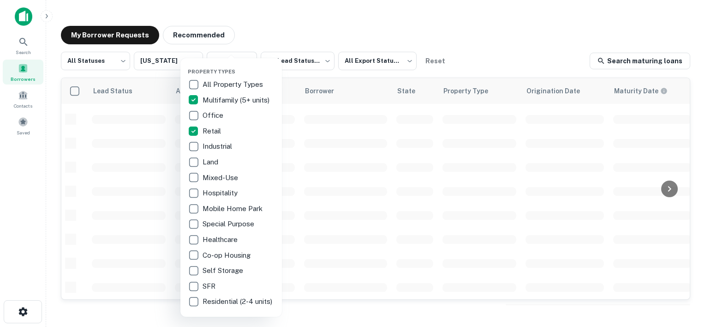
click at [300, 35] on div at bounding box center [352, 163] width 705 height 327
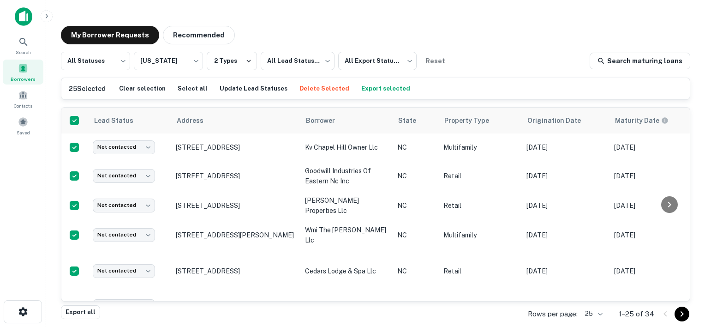
click at [76, 90] on h6 "25 Selected" at bounding box center [87, 89] width 37 height 10
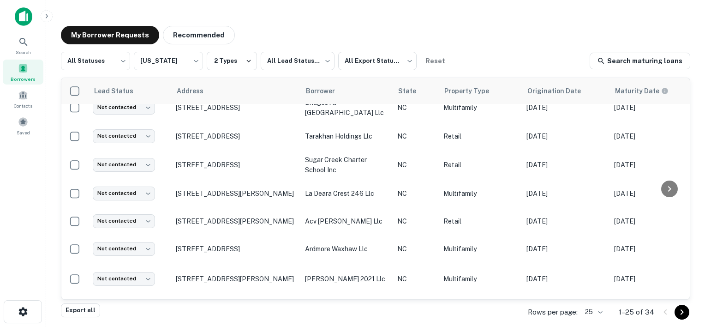
scroll to position [560, 0]
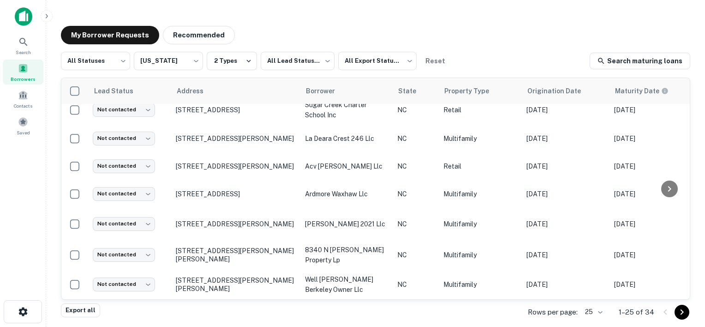
click at [597, 312] on body "Search Borrowers Contacts Saved My Borrower Requests Recommended All Statuses *…" at bounding box center [352, 163] width 705 height 327
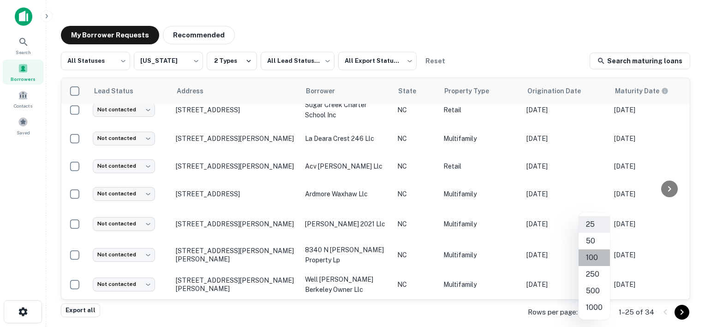
click at [591, 257] on li "100" at bounding box center [594, 257] width 31 height 17
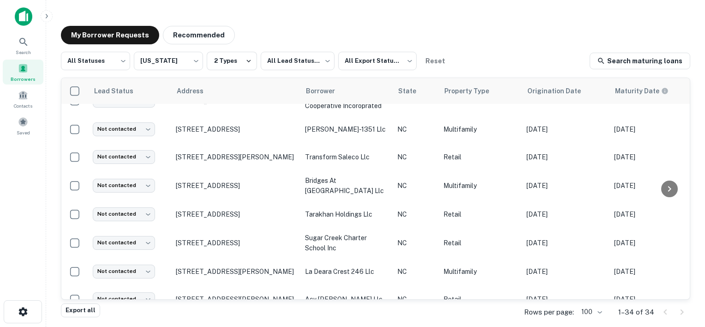
scroll to position [560, 0]
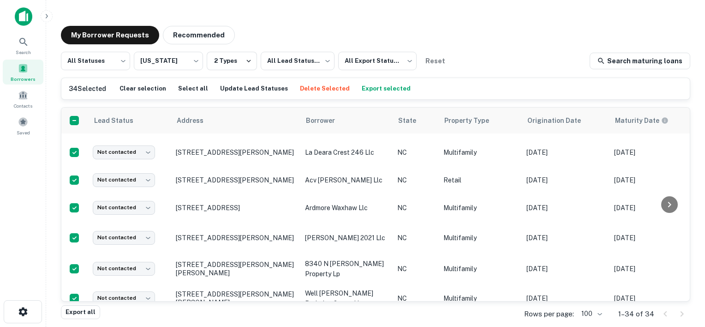
click at [75, 92] on h6 "34 Selected" at bounding box center [87, 89] width 37 height 10
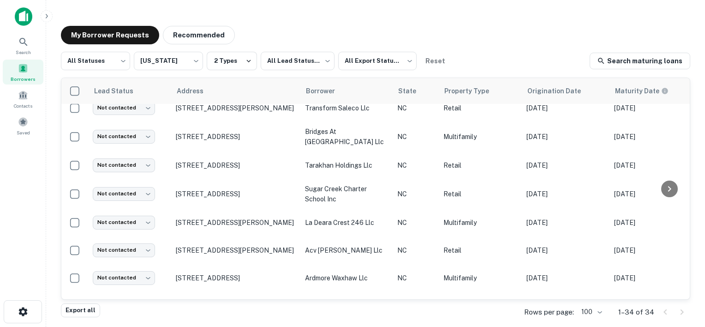
scroll to position [460, 0]
click at [24, 66] on span at bounding box center [23, 68] width 10 height 10
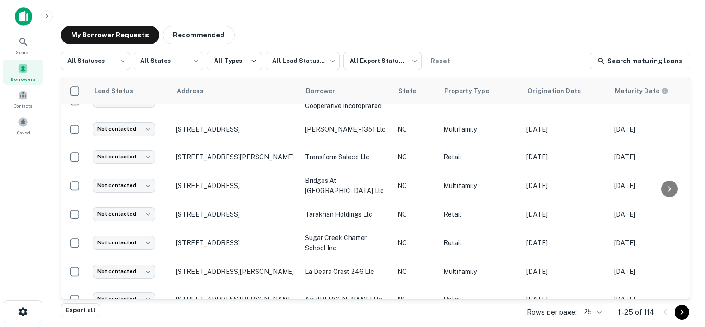
click at [120, 61] on body "Search Borrowers Contacts Saved My Borrower Requests Recommended All Statuses *…" at bounding box center [352, 163] width 705 height 327
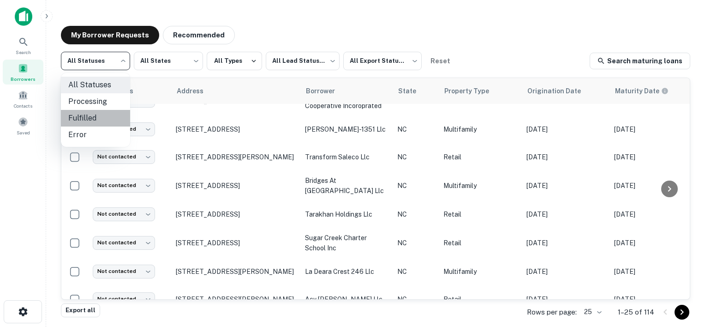
click at [81, 120] on li "Fulfilled" at bounding box center [95, 118] width 69 height 17
type input "*********"
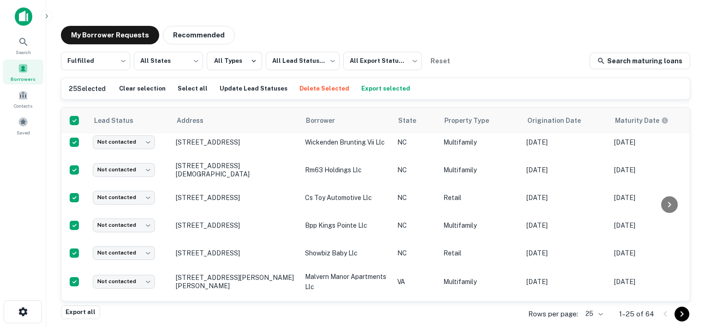
click at [73, 90] on h6 "25 Selected" at bounding box center [87, 89] width 37 height 10
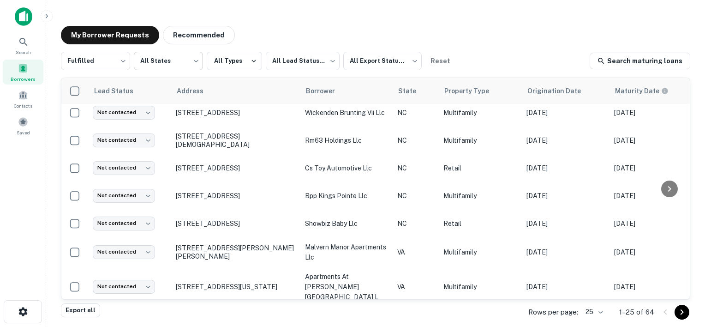
click at [190, 59] on body "Search Borrowers Contacts Saved My Borrower Requests Recommended Fulfilled ****…" at bounding box center [352, 163] width 705 height 327
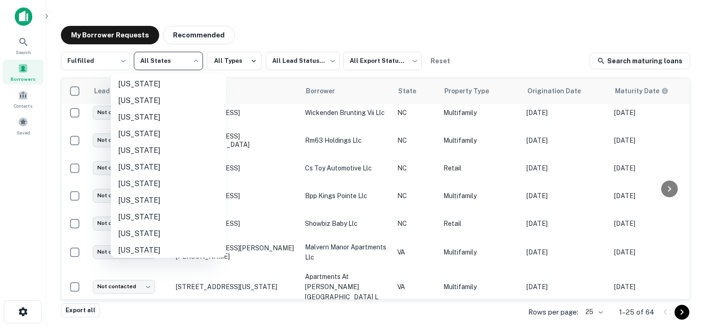
scroll to position [548, 0]
click at [133, 84] on li "North Carolina" at bounding box center [168, 85] width 115 height 17
type input "**"
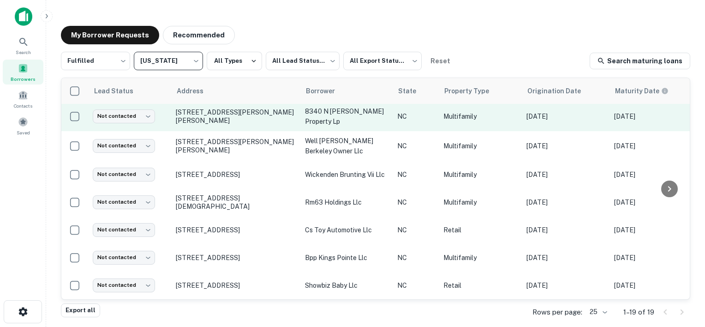
scroll to position [369, 0]
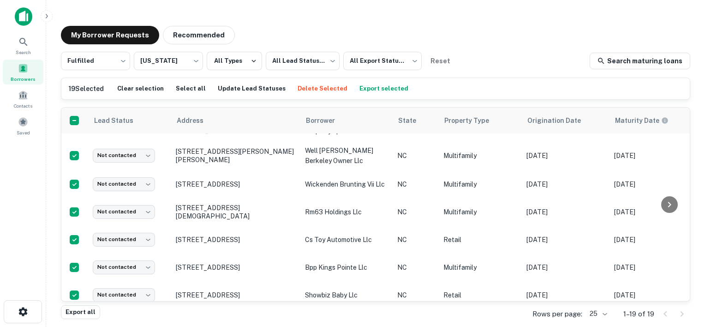
click at [73, 91] on h6 "19 Selected" at bounding box center [86, 89] width 35 height 10
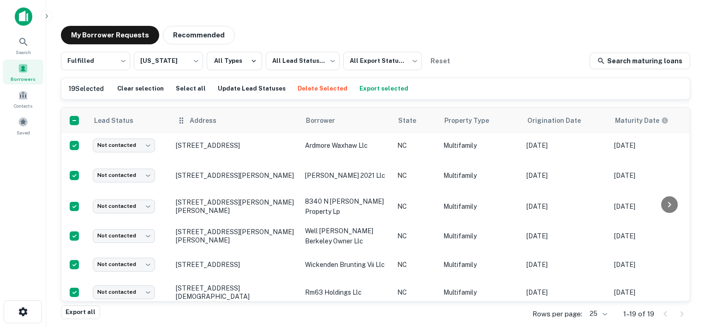
scroll to position [275, 0]
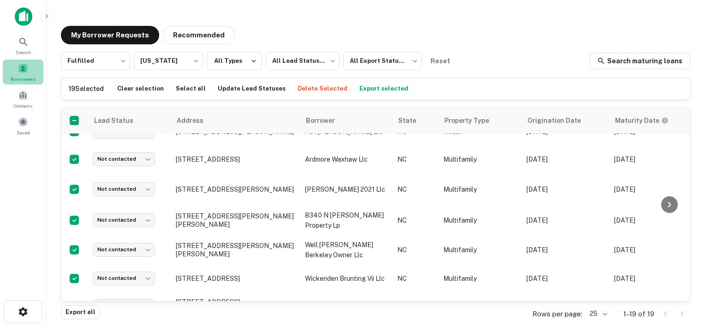
click at [25, 62] on div "Borrowers" at bounding box center [23, 72] width 41 height 25
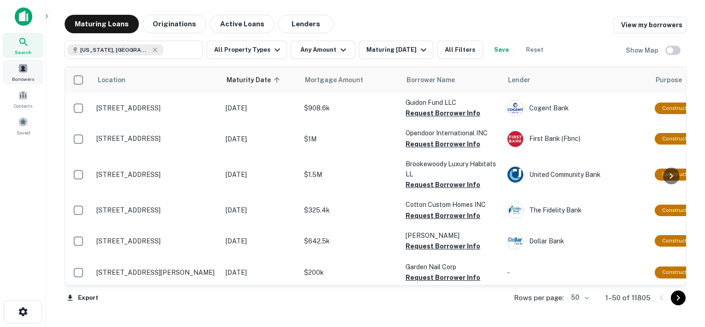
click at [18, 75] on span "Borrowers" at bounding box center [23, 78] width 22 height 7
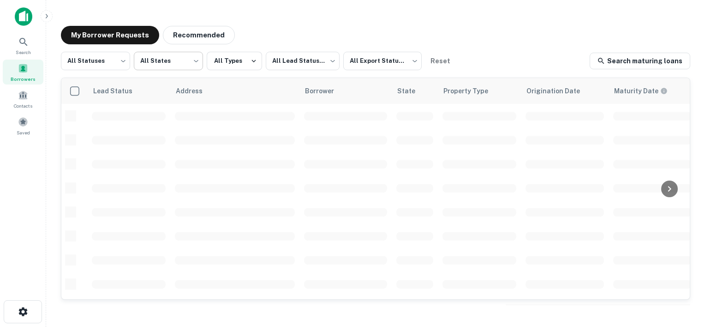
click at [178, 62] on body "Search Borrowers Contacts Saved My Borrower Requests Recommended All Statuses *…" at bounding box center [352, 163] width 705 height 327
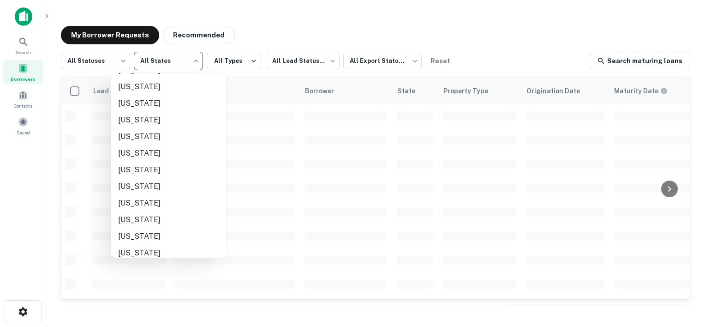
scroll to position [522, 0]
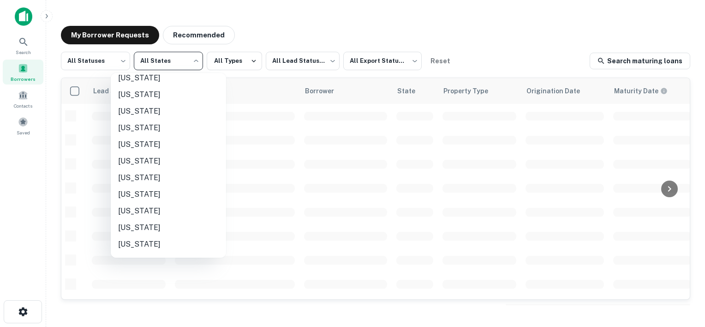
click at [150, 111] on li "[US_STATE]" at bounding box center [168, 111] width 115 height 17
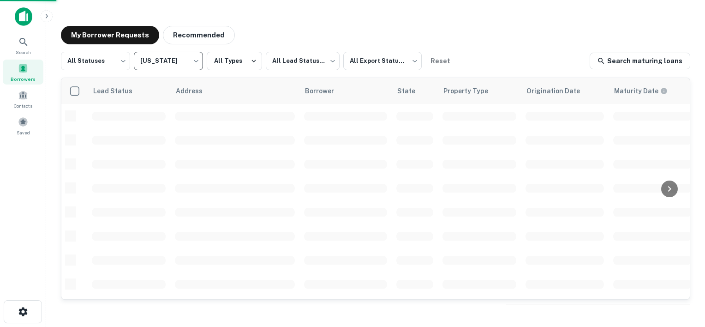
type input "**"
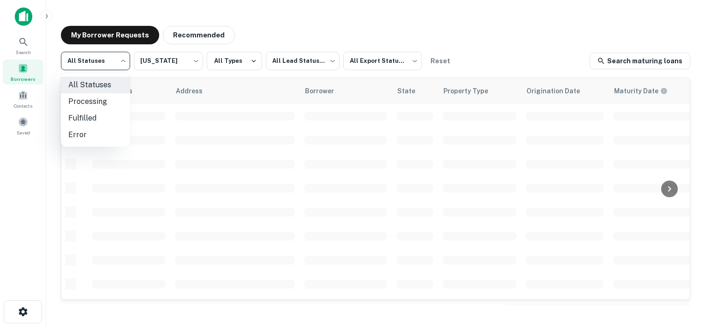
click at [123, 61] on body "Search Borrowers Contacts Saved My Borrower Requests Recommended All Statuses *…" at bounding box center [352, 163] width 705 height 327
click at [87, 118] on li "Fulfilled" at bounding box center [95, 118] width 69 height 17
type input "*********"
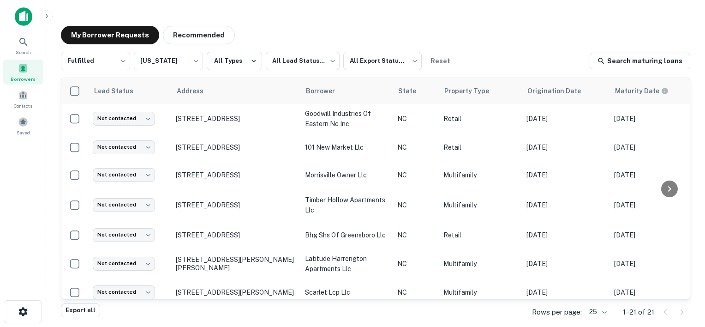
click at [235, 21] on div "My Borrower Requests Recommended Fulfilled ********* ​ [US_STATE] ** ​ All Type…" at bounding box center [376, 165] width 645 height 294
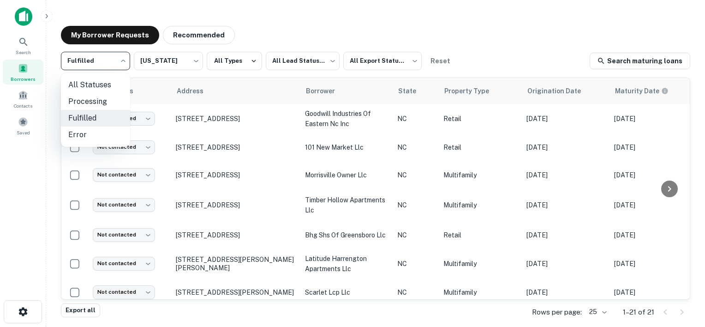
click at [123, 61] on body "Search Borrowers Contacts Saved My Borrower Requests Recommended Fulfilled ****…" at bounding box center [352, 163] width 705 height 327
click at [123, 61] on div at bounding box center [352, 163] width 705 height 327
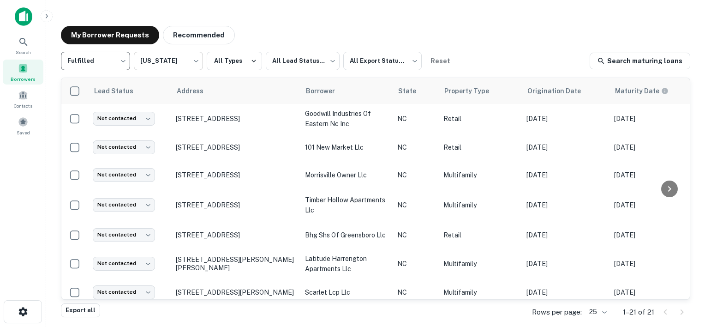
click at [193, 59] on body "Search Borrowers Contacts Saved My Borrower Requests Recommended Fulfilled ****…" at bounding box center [352, 163] width 705 height 327
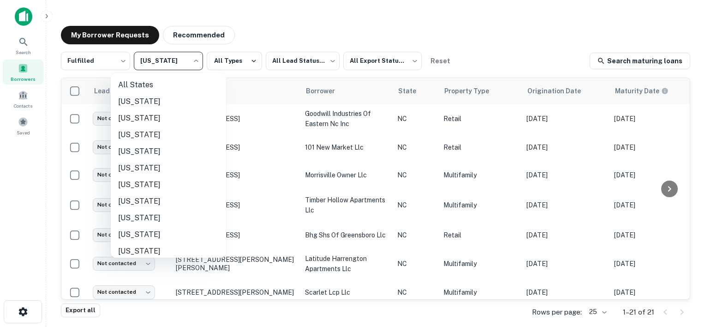
scroll to position [468, 0]
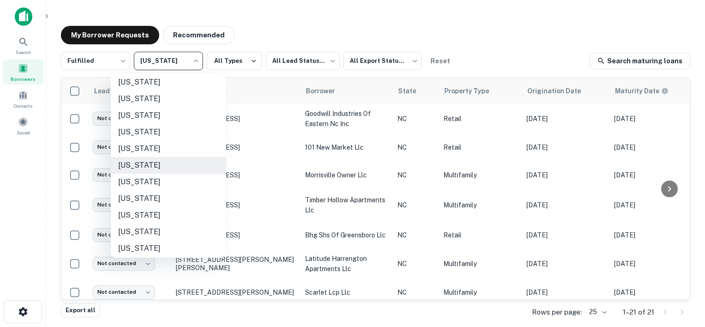
click at [194, 60] on div at bounding box center [352, 163] width 705 height 327
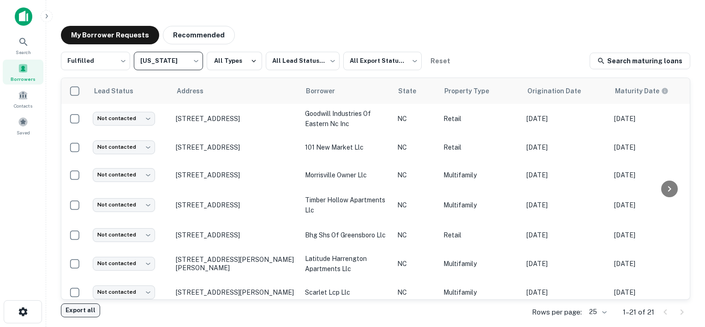
click at [78, 309] on button "Export all" at bounding box center [80, 310] width 39 height 14
